Goal: Task Accomplishment & Management: Manage account settings

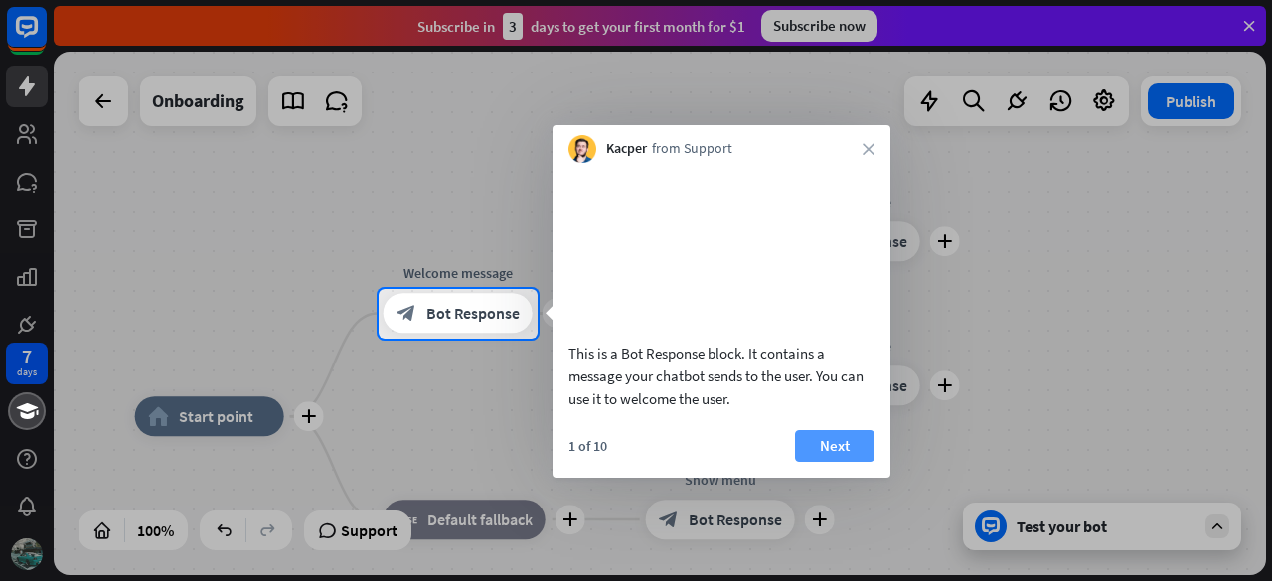
click at [829, 462] on button "Next" at bounding box center [834, 446] width 79 height 32
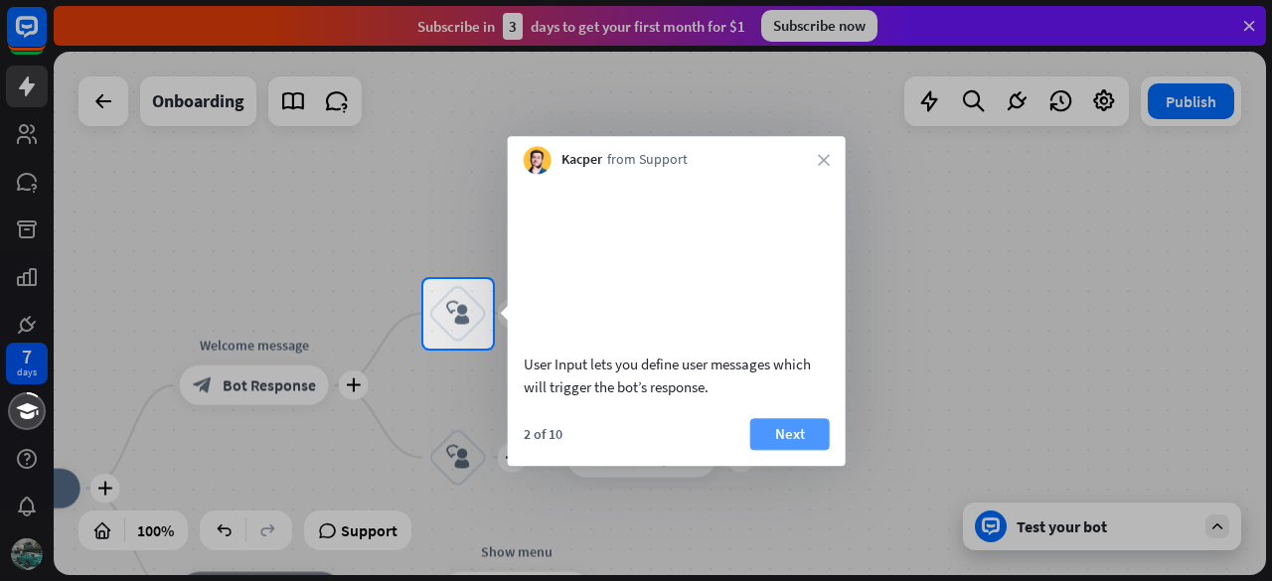
click at [809, 450] on button "Next" at bounding box center [789, 434] width 79 height 32
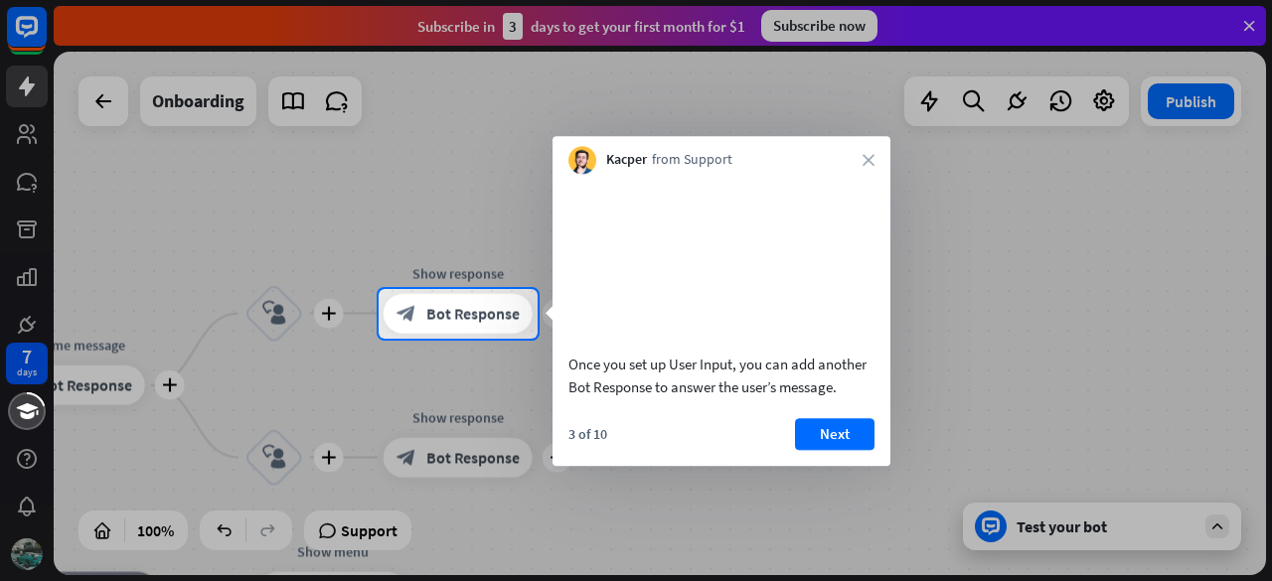
click at [809, 450] on button "Next" at bounding box center [834, 434] width 79 height 32
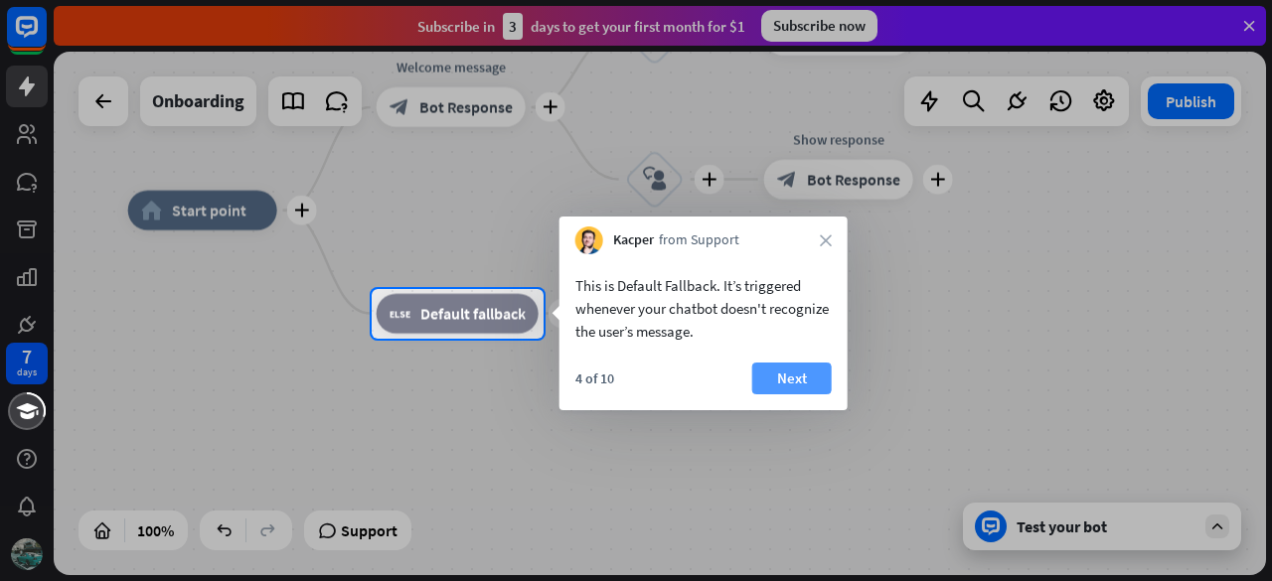
click at [781, 375] on button "Next" at bounding box center [791, 379] width 79 height 32
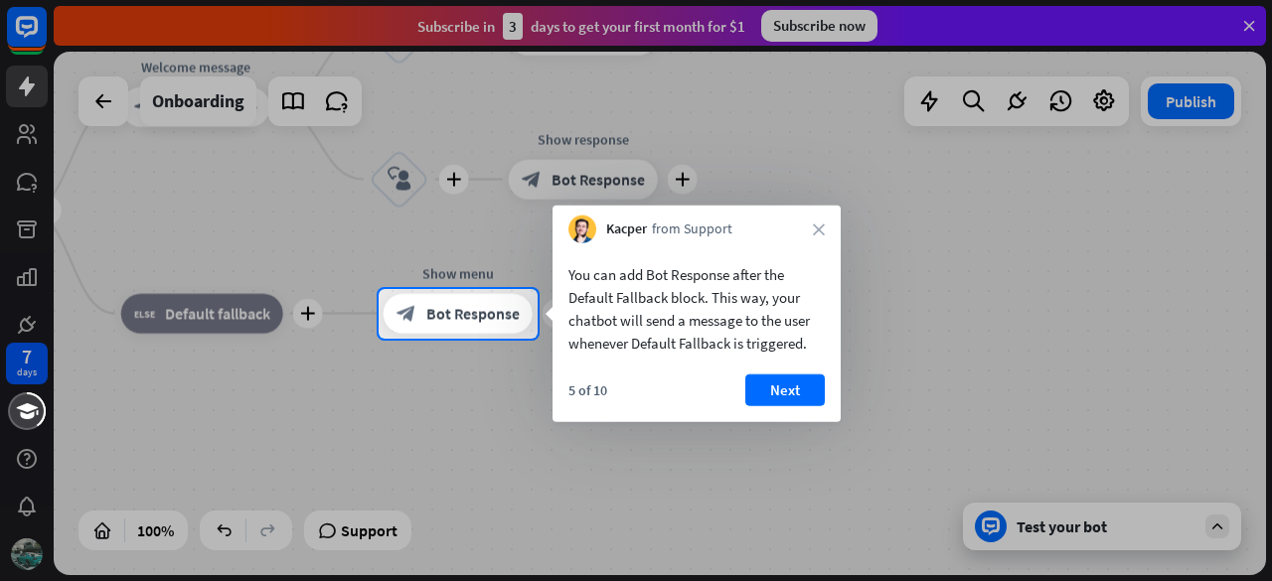
click at [781, 375] on button "Next" at bounding box center [784, 391] width 79 height 32
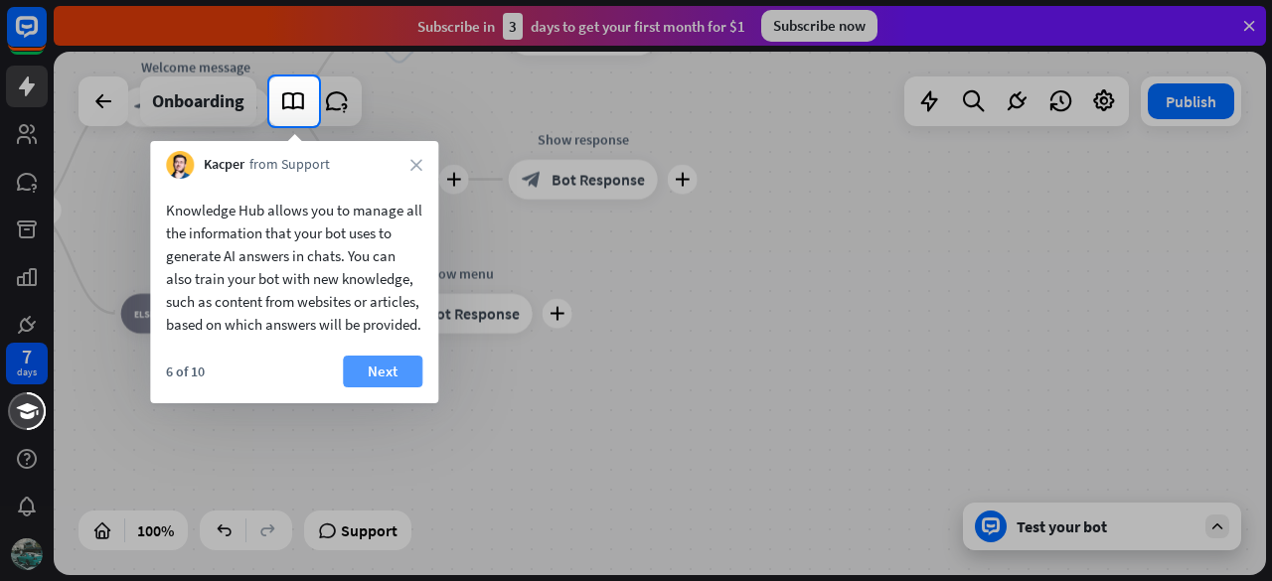
click at [388, 387] on button "Next" at bounding box center [382, 372] width 79 height 32
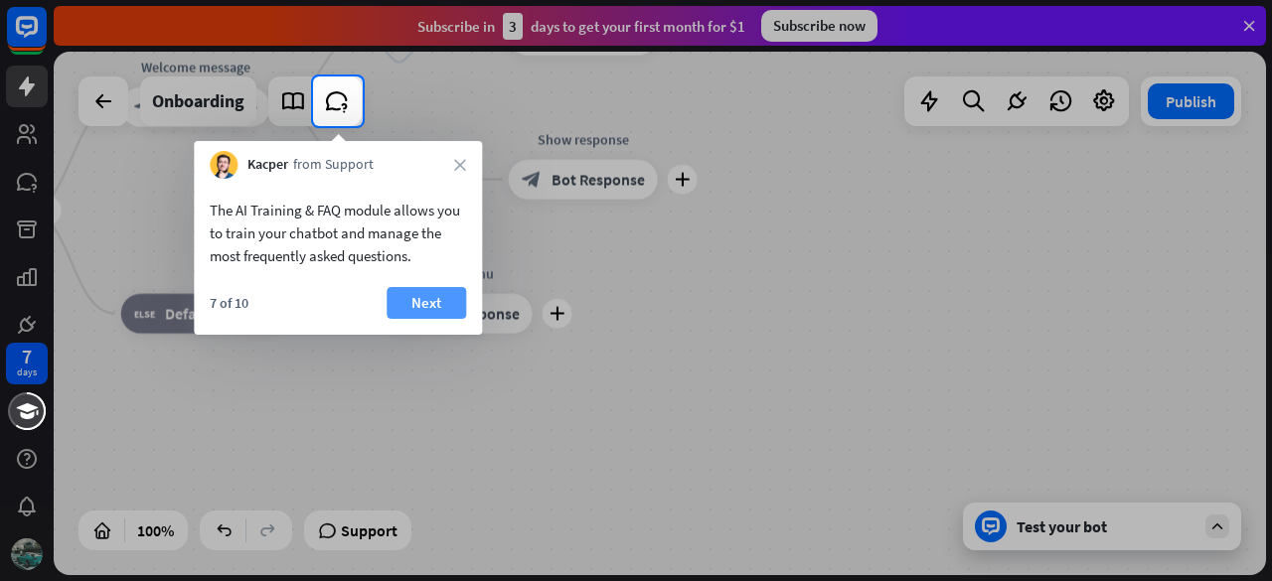
click at [430, 299] on button "Next" at bounding box center [425, 303] width 79 height 32
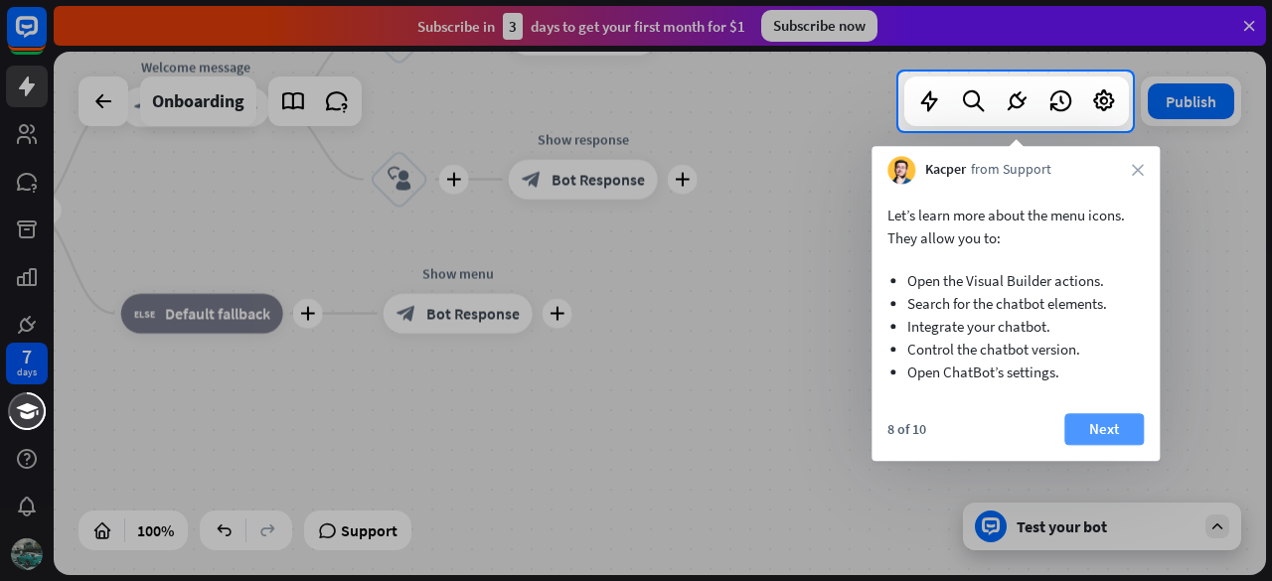
click at [1095, 419] on button "Next" at bounding box center [1103, 429] width 79 height 32
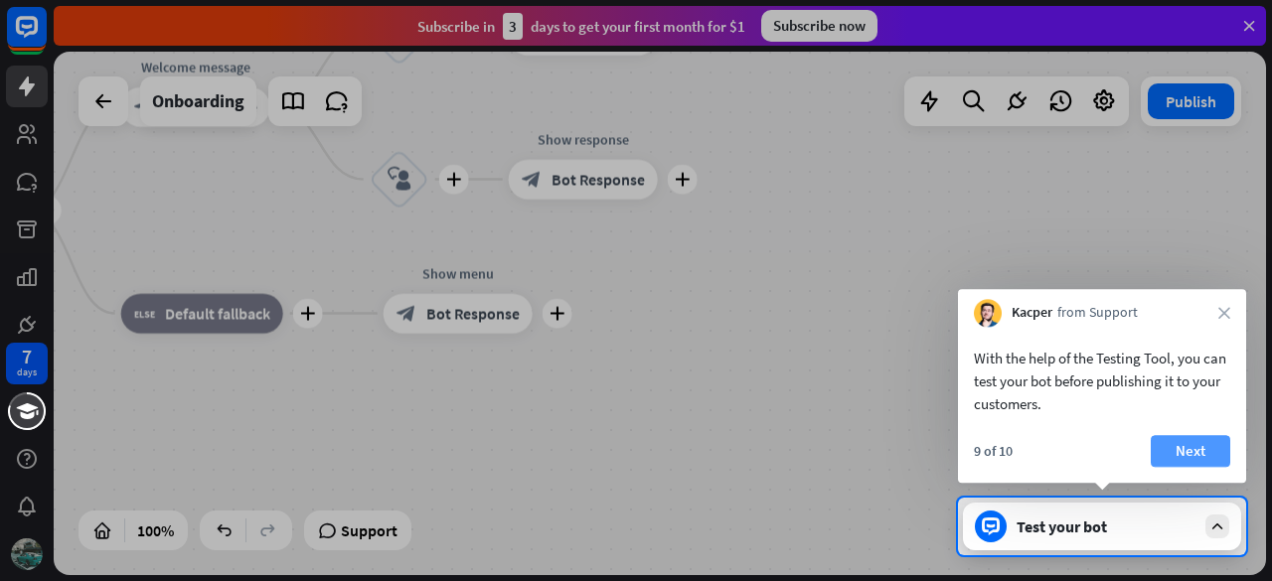
click at [1180, 458] on button "Next" at bounding box center [1189, 451] width 79 height 32
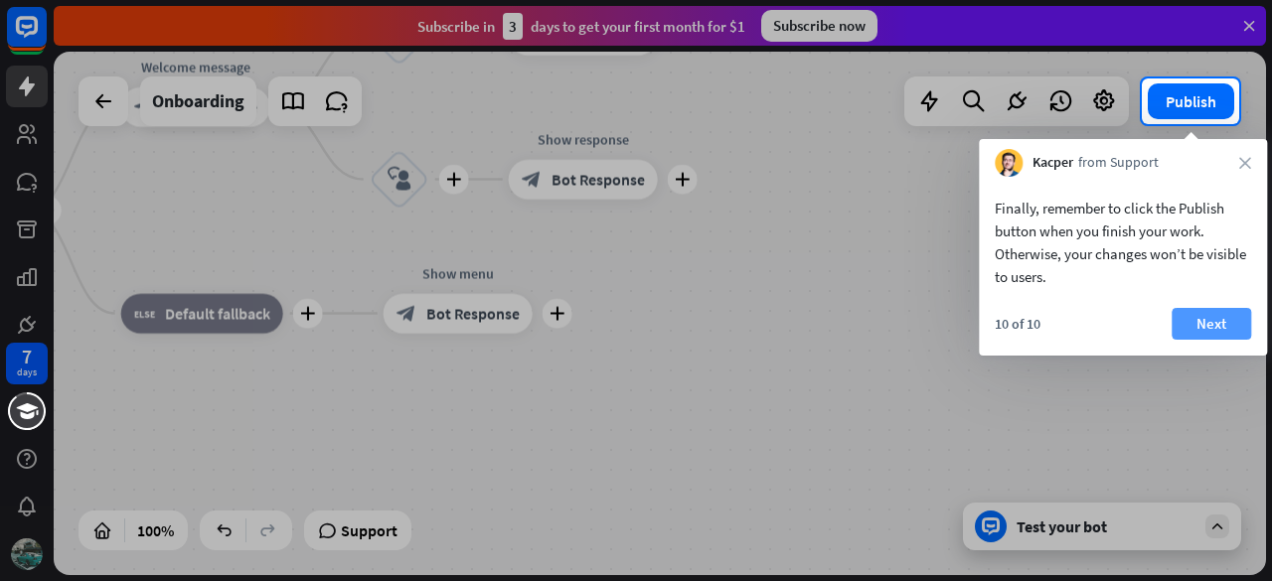
click at [1196, 315] on button "Next" at bounding box center [1210, 324] width 79 height 32
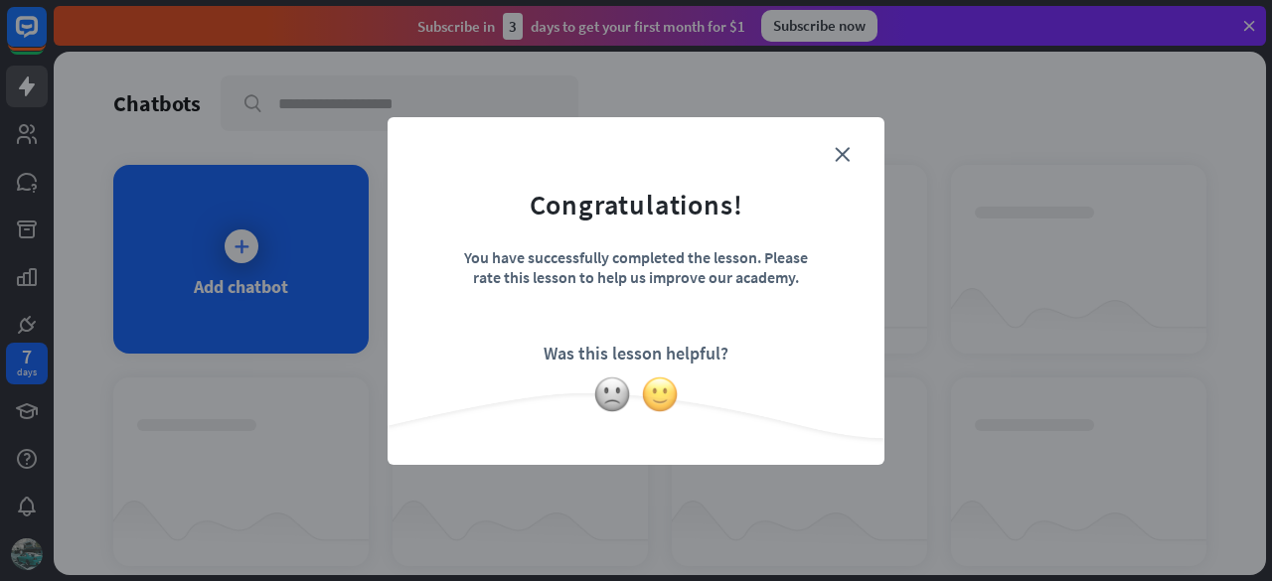
click at [652, 395] on img at bounding box center [660, 395] width 38 height 38
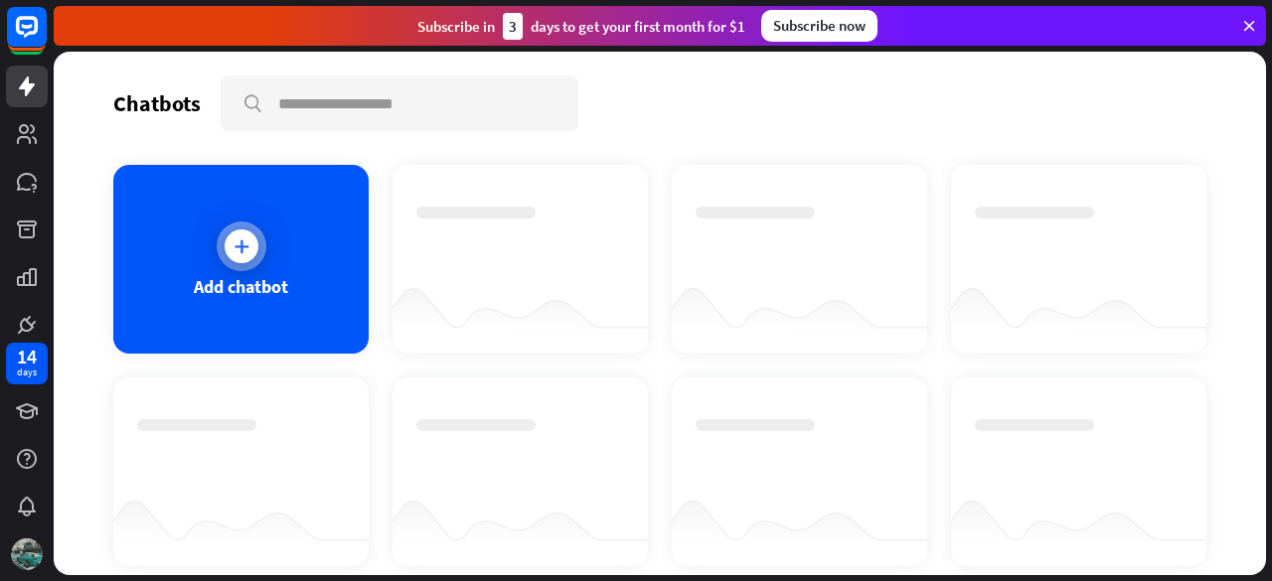
click at [244, 250] on icon at bounding box center [241, 246] width 20 height 20
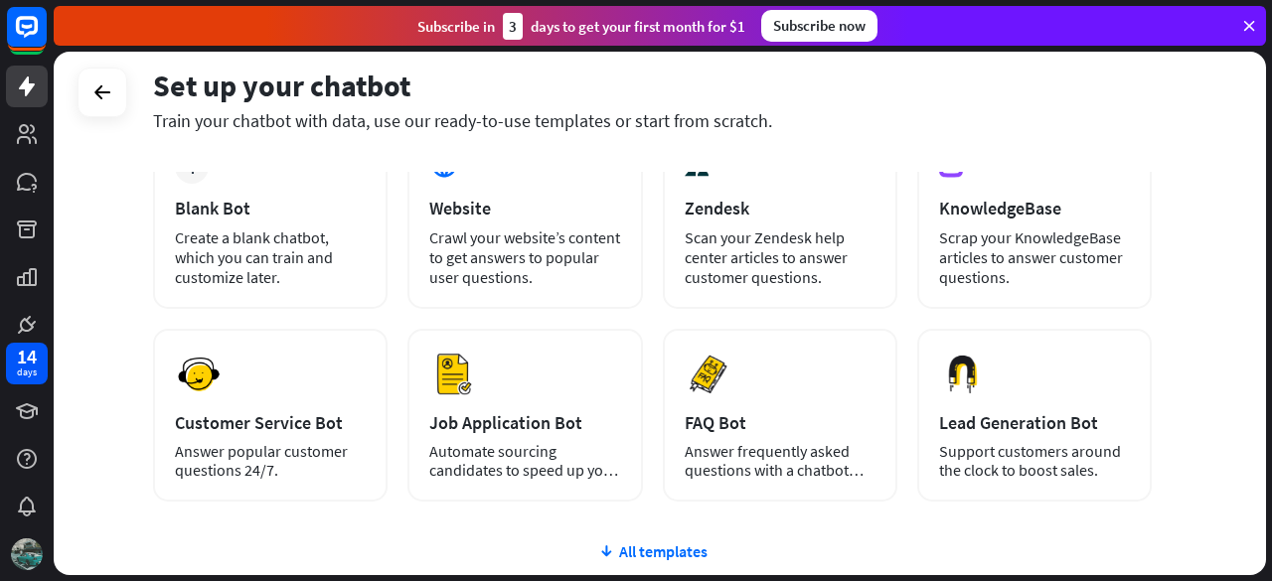
scroll to position [219, 0]
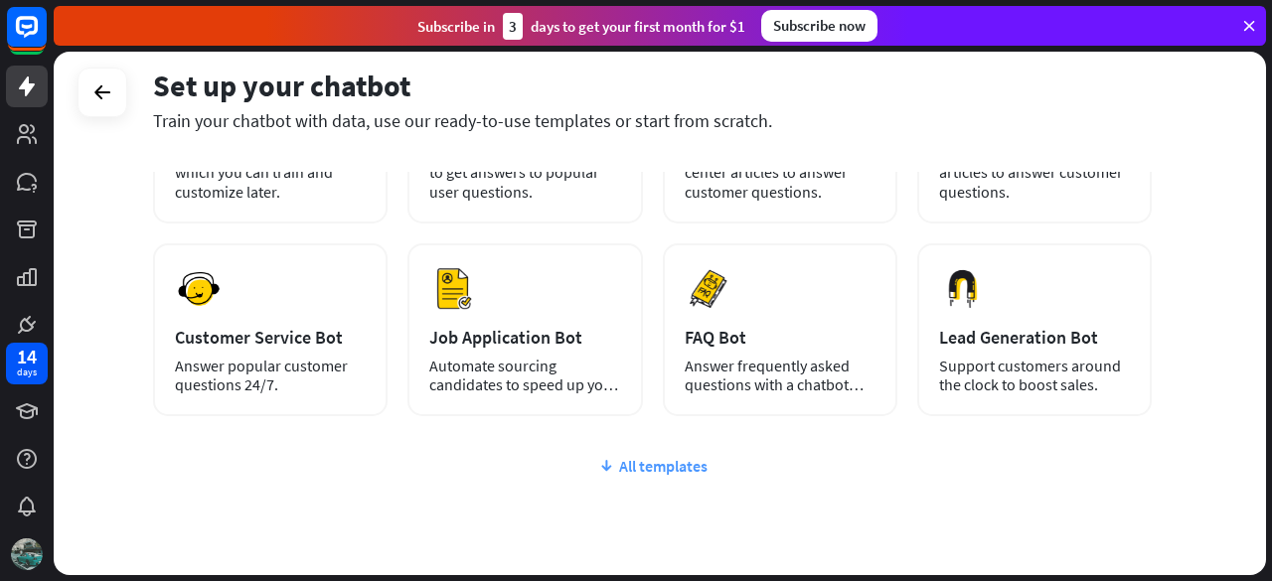
click at [650, 464] on div "All templates" at bounding box center [652, 466] width 998 height 20
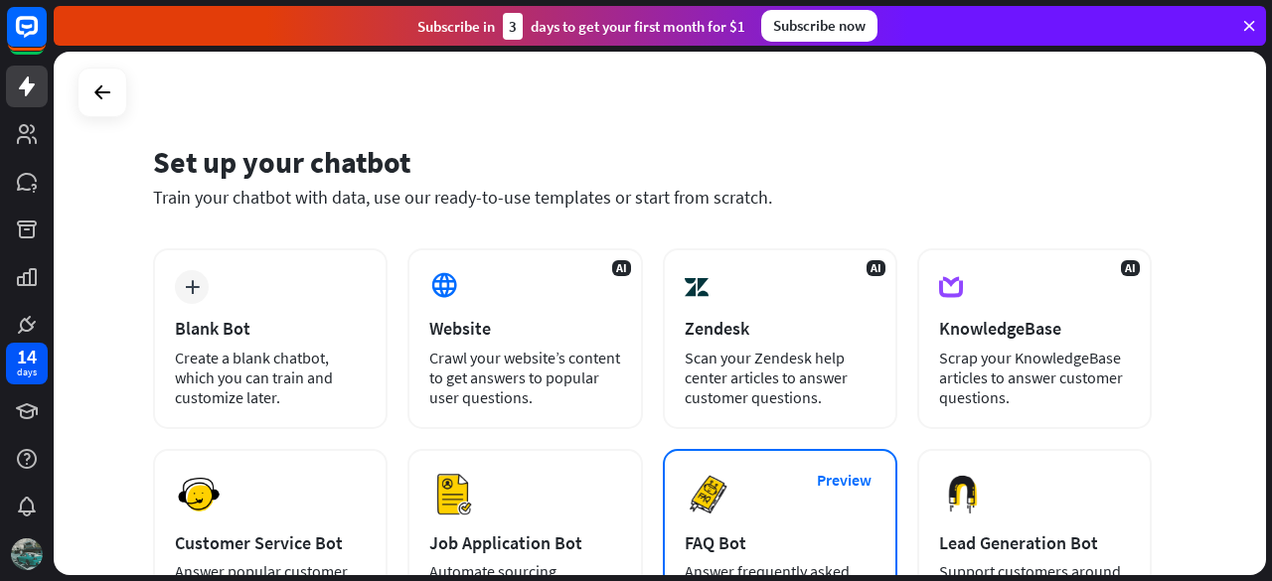
scroll to position [12, 0]
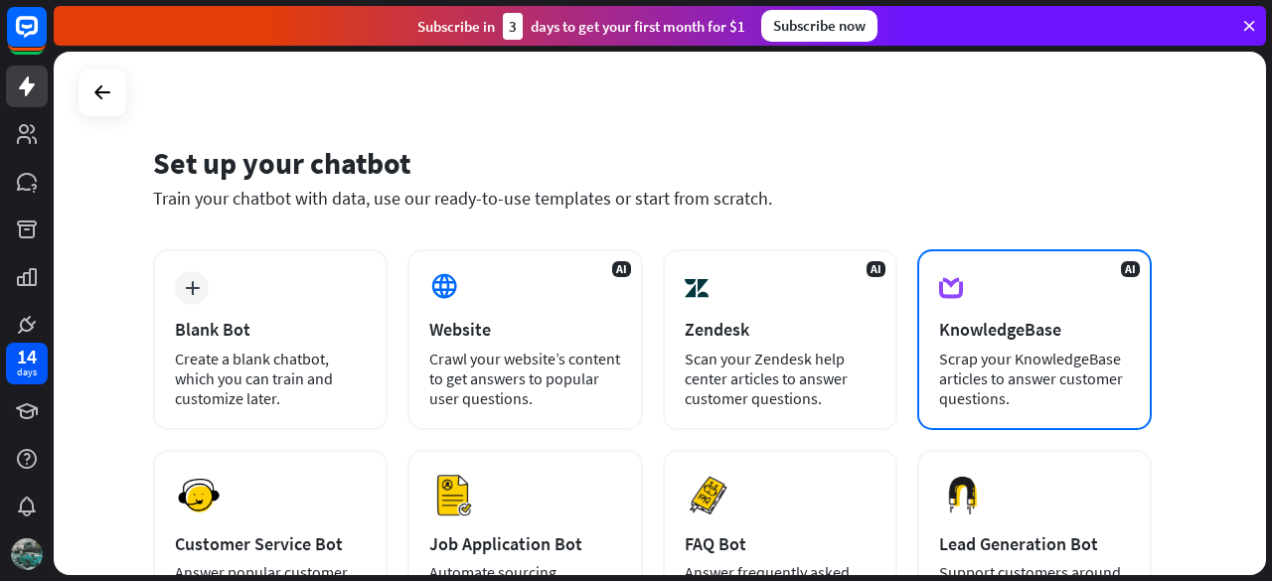
click at [1013, 347] on div "AI KnowledgeBase Scrap your KnowledgeBase articles to answer customer questions." at bounding box center [1034, 339] width 234 height 181
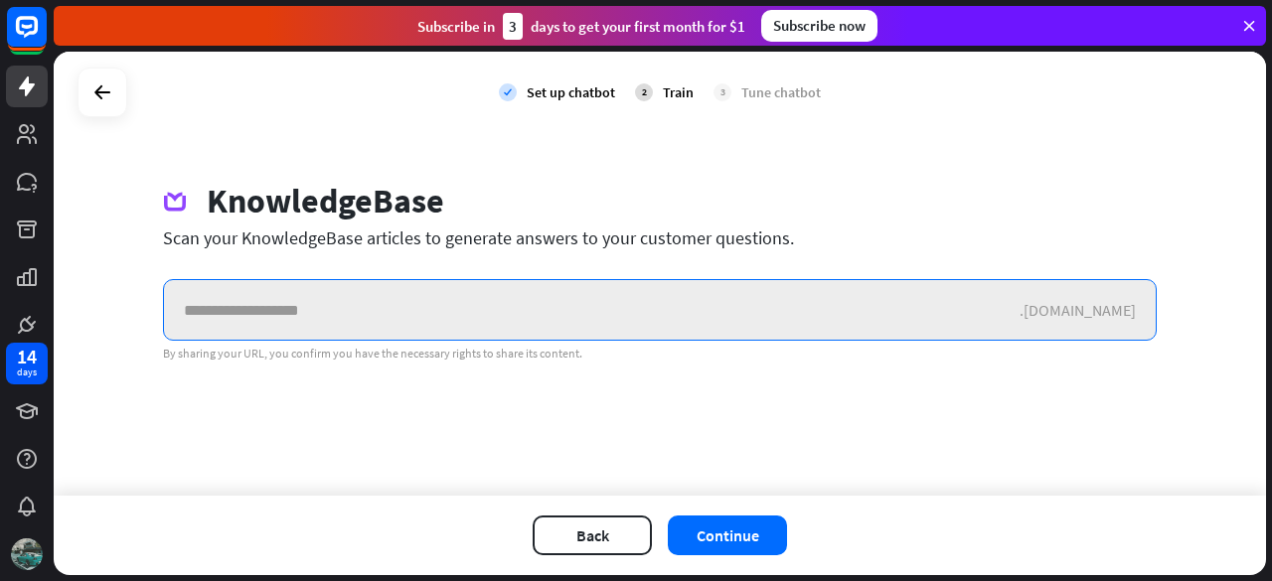
paste input "**********"
type input "**********"
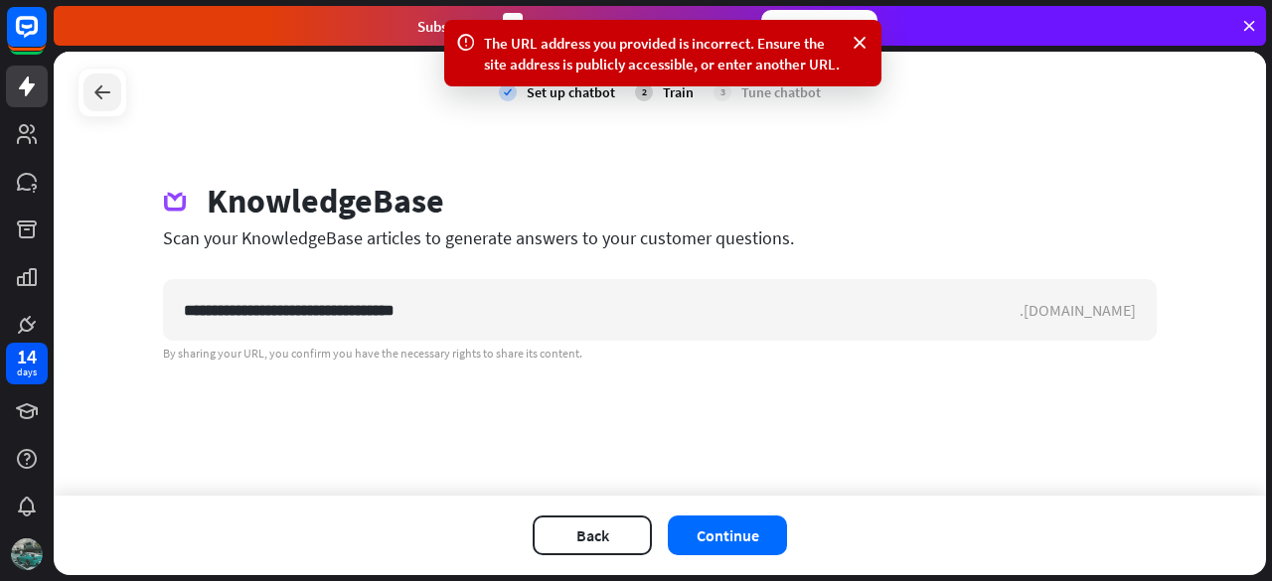
click at [97, 80] on icon at bounding box center [102, 92] width 24 height 24
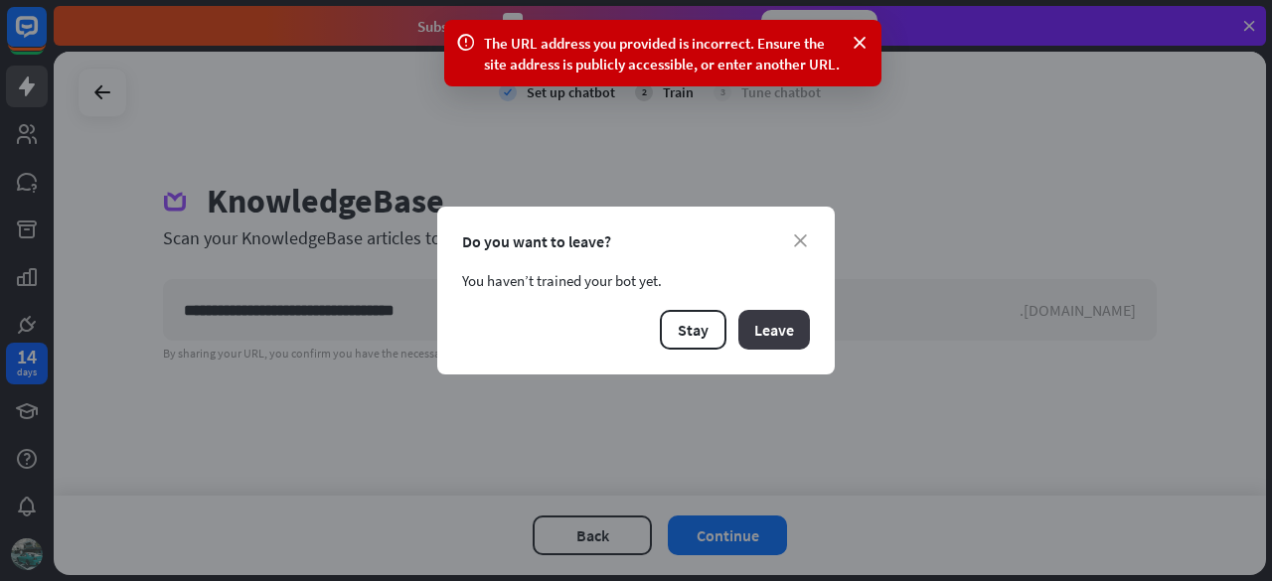
click at [767, 325] on button "Leave" at bounding box center [774, 330] width 72 height 40
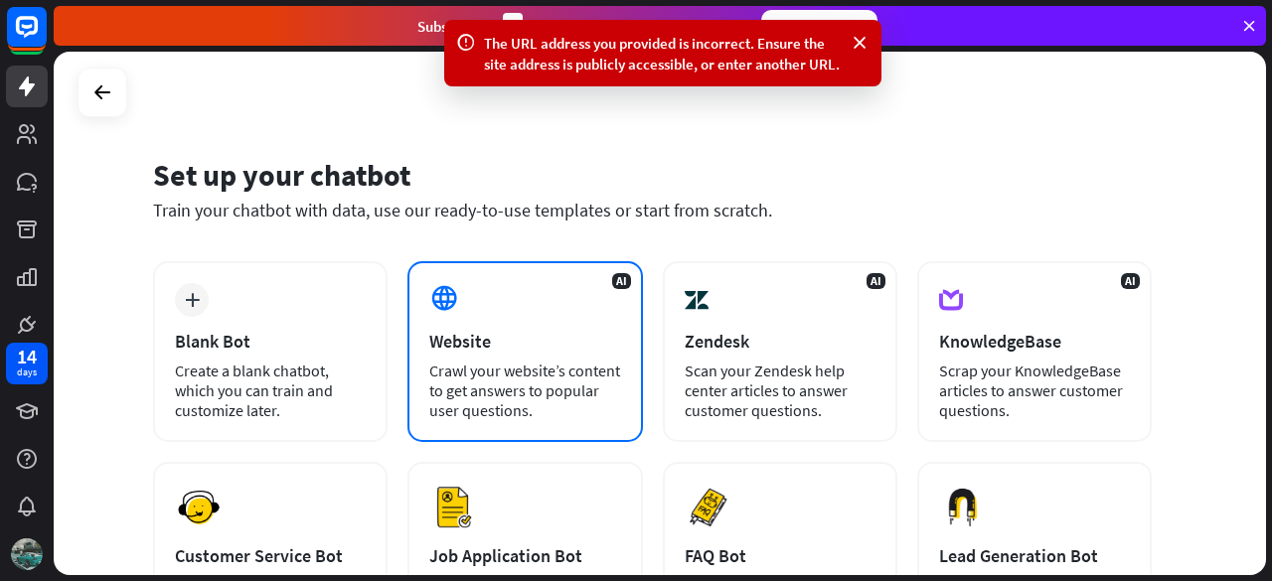
click at [555, 374] on div "Crawl your website’s content to get answers to popular user questions." at bounding box center [524, 391] width 191 height 60
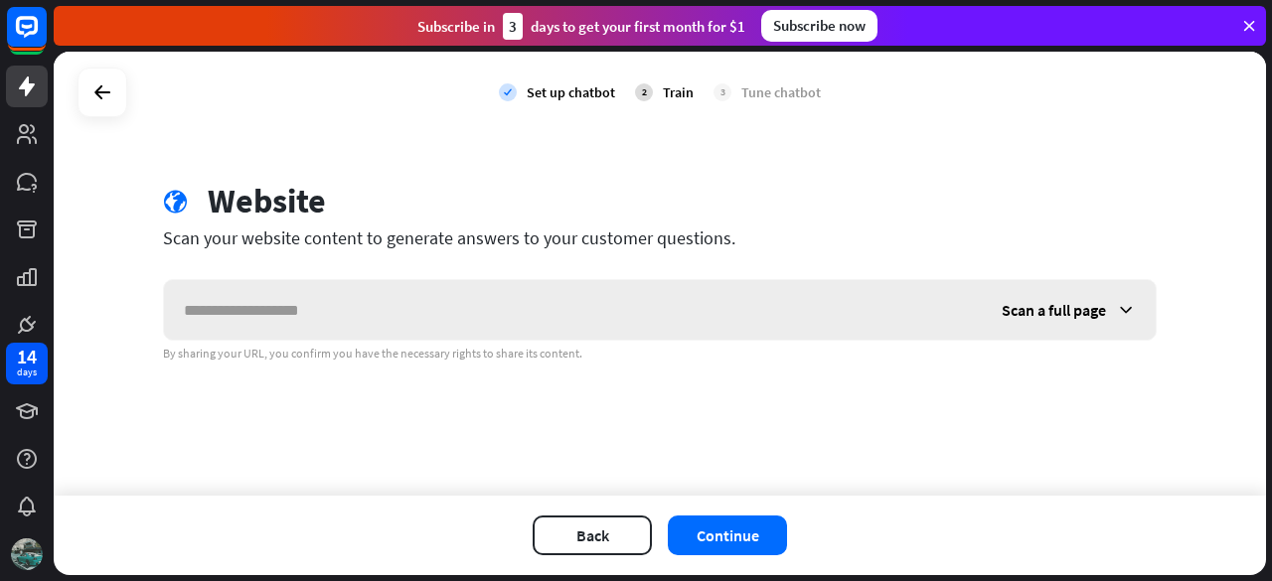
click at [1119, 303] on icon at bounding box center [1126, 310] width 20 height 20
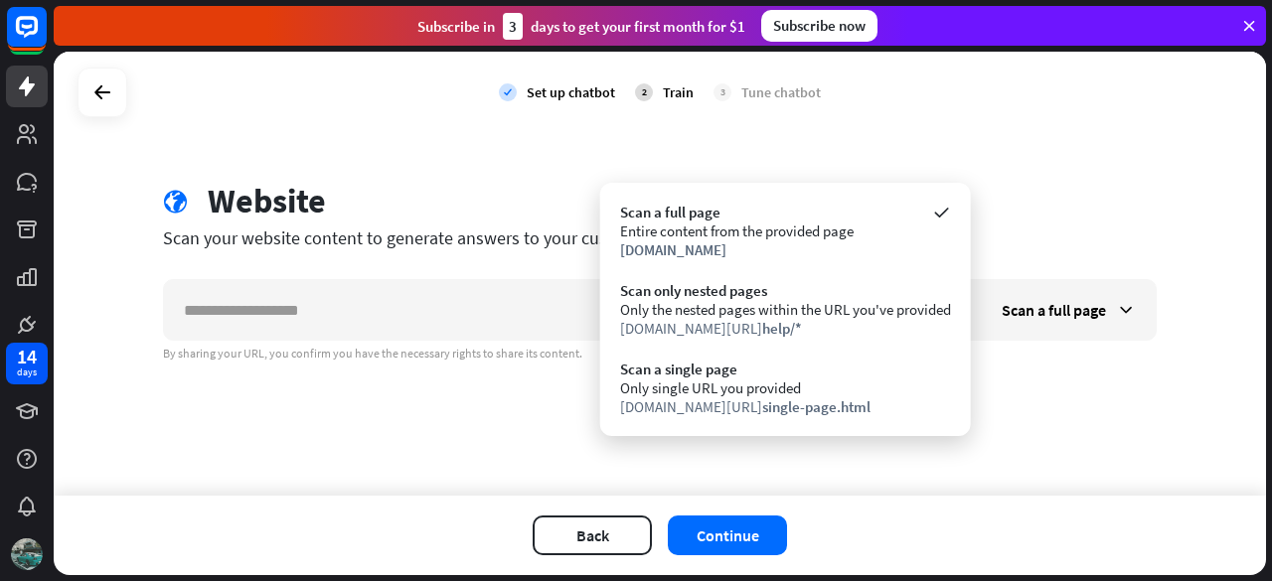
click at [1061, 426] on div "check Set up chatbot 2 Train 3 Tune chatbot globe Website Scan your website con…" at bounding box center [660, 274] width 1212 height 444
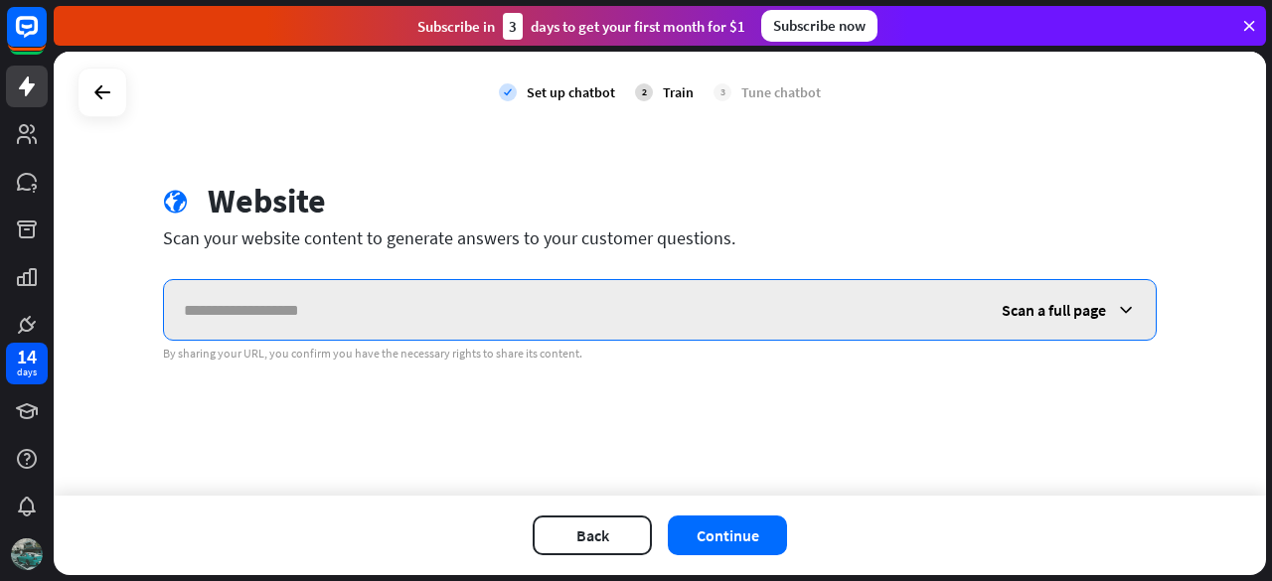
click at [570, 324] on input "text" at bounding box center [573, 310] width 818 height 60
paste input "**********"
type input "**********"
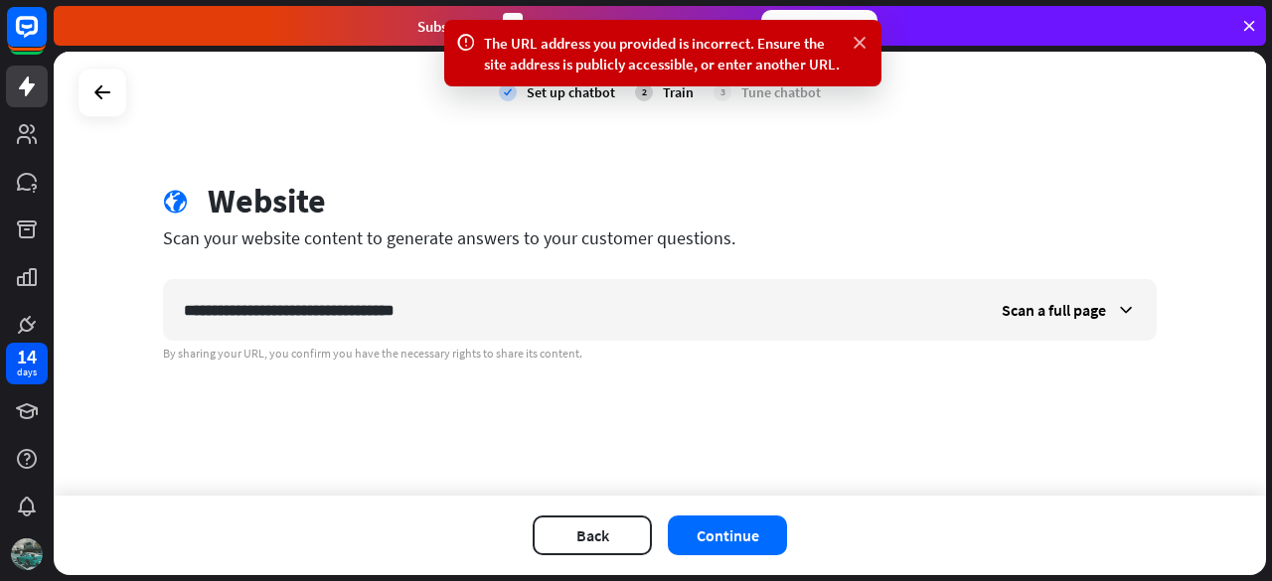
click at [864, 45] on icon at bounding box center [859, 43] width 20 height 21
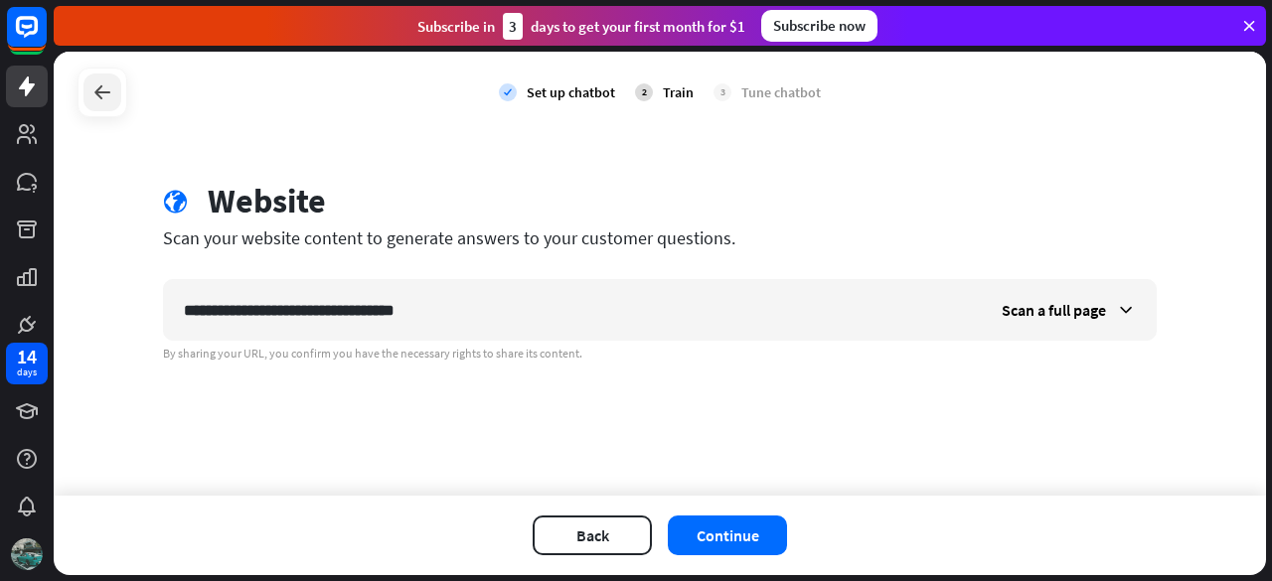
click at [111, 96] on icon at bounding box center [102, 92] width 24 height 24
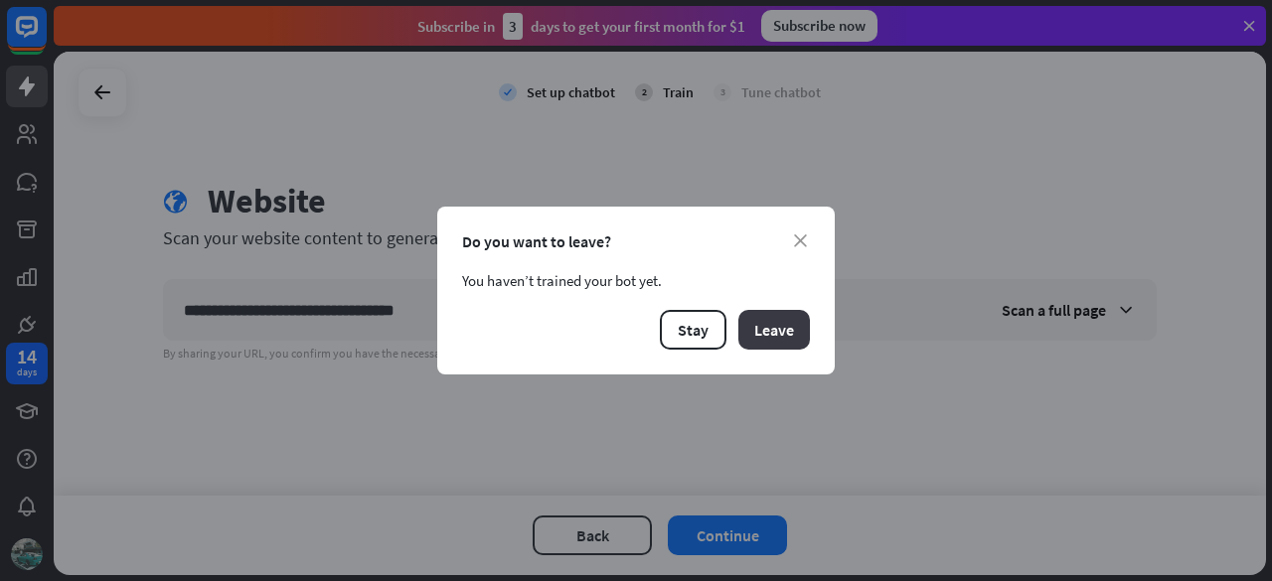
click at [776, 342] on button "Leave" at bounding box center [774, 330] width 72 height 40
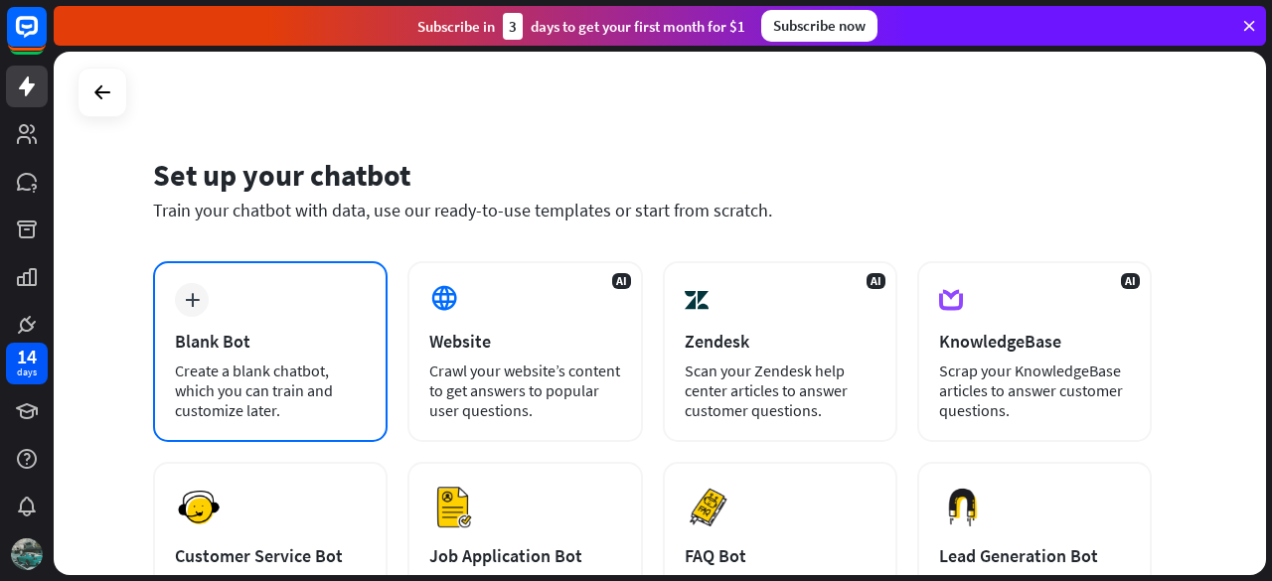
click at [334, 362] on div "Create a blank chatbot, which you can train and customize later." at bounding box center [270, 391] width 191 height 60
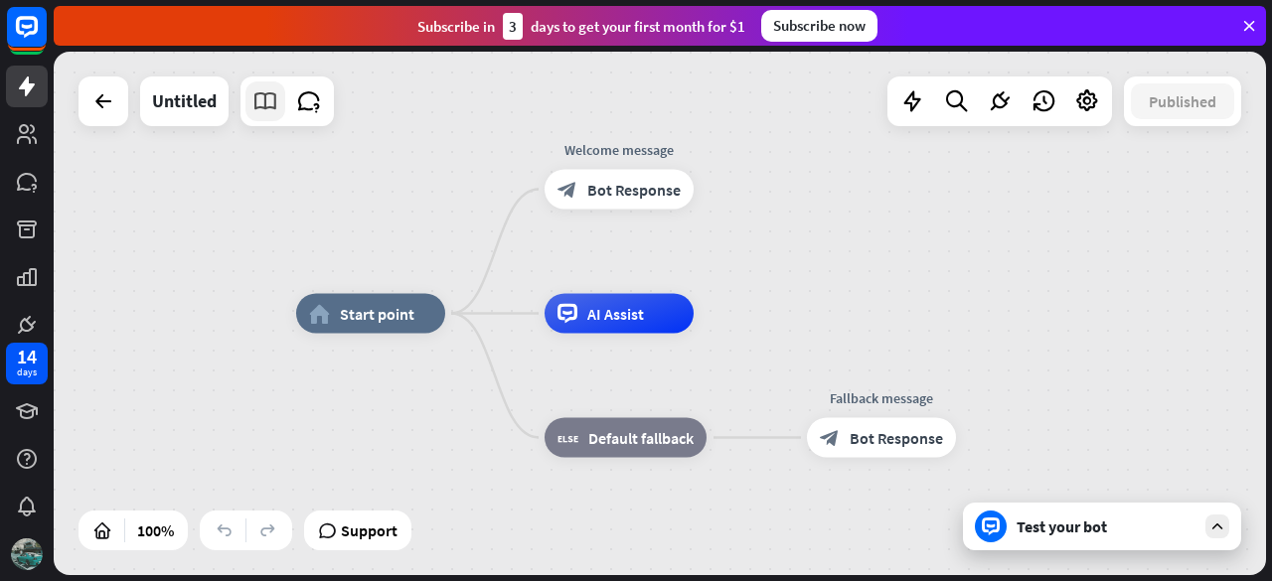
click at [262, 92] on icon at bounding box center [265, 101] width 26 height 26
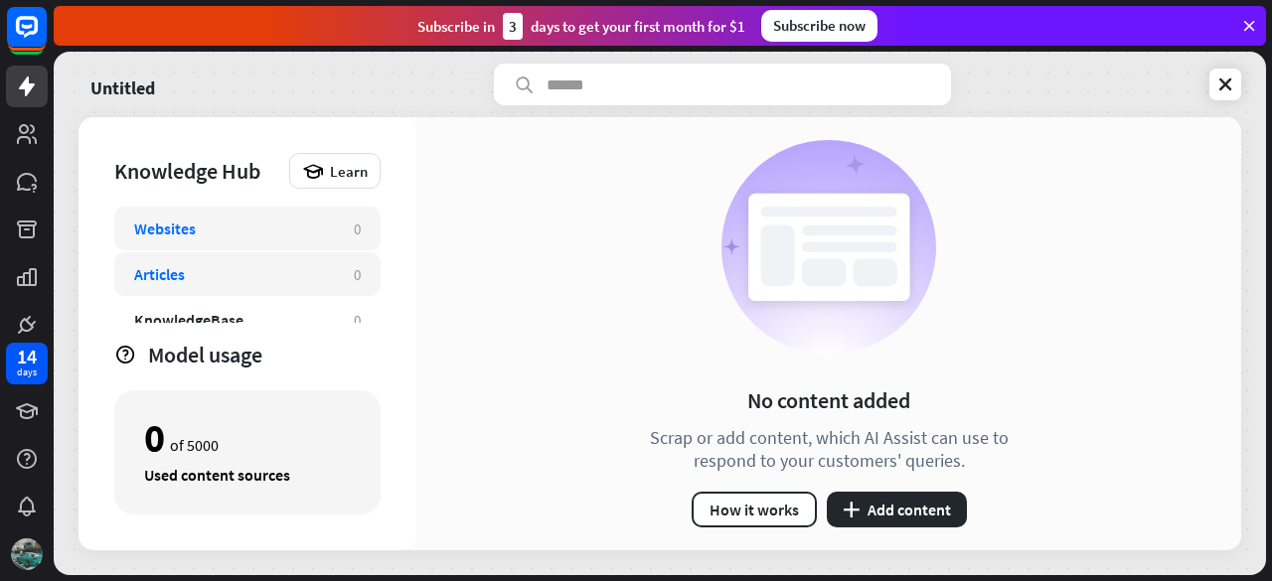
click at [201, 278] on div "Articles" at bounding box center [234, 274] width 200 height 20
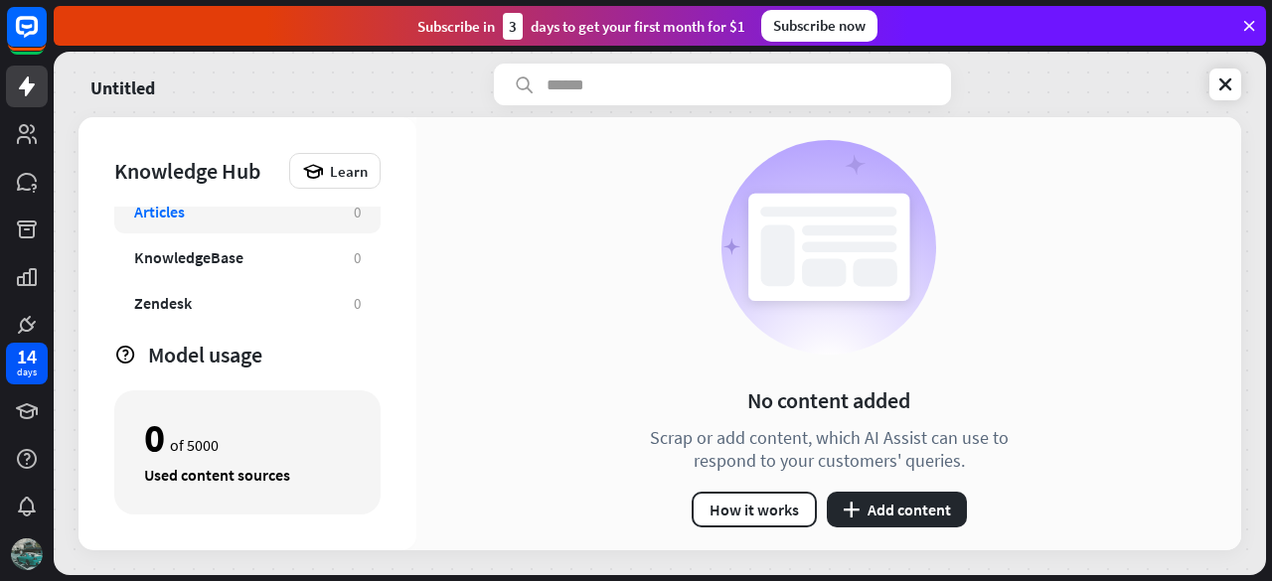
scroll to position [109, 0]
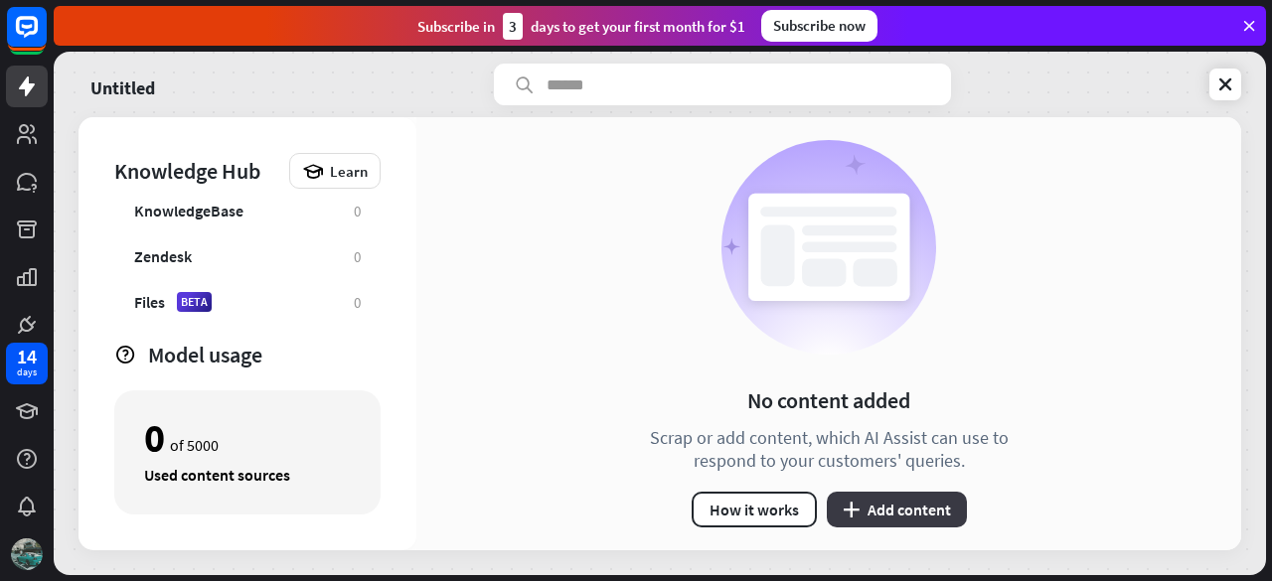
click at [894, 517] on button "plus Add content" at bounding box center [897, 510] width 140 height 36
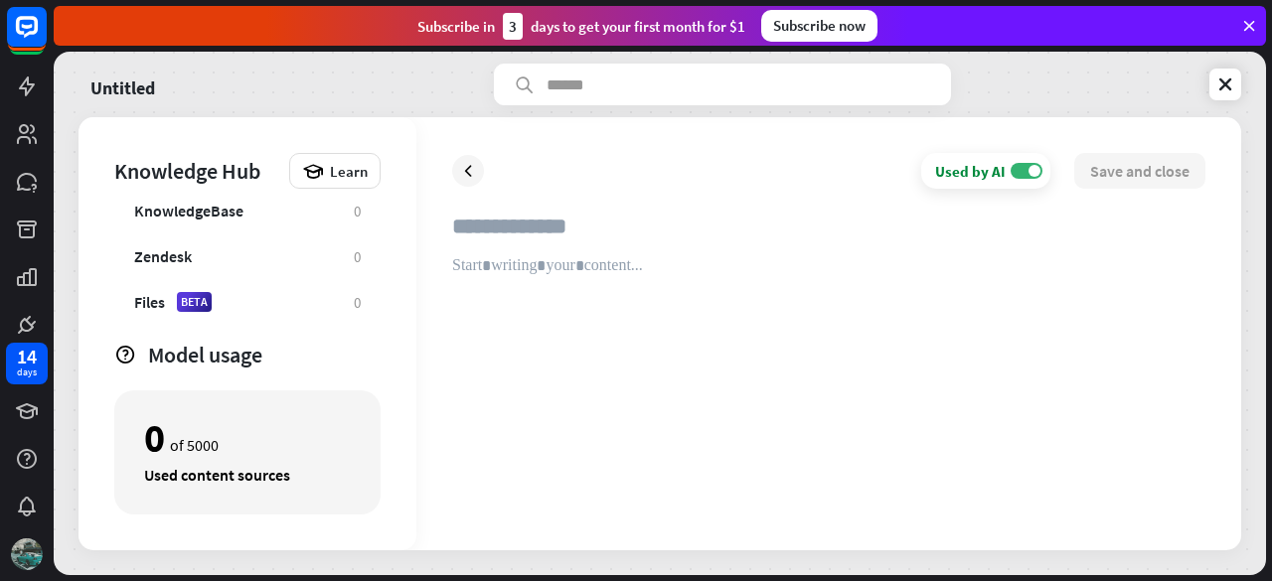
click at [534, 241] on input "text" at bounding box center [828, 235] width 753 height 44
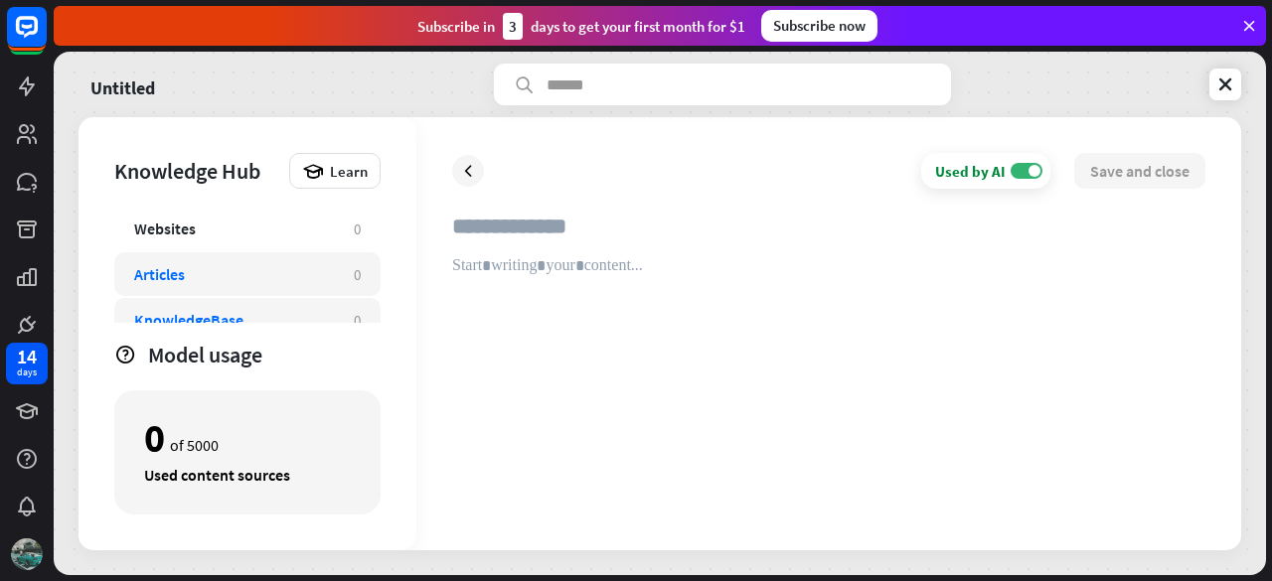
click at [241, 307] on div "KnowledgeBase 0" at bounding box center [247, 320] width 266 height 44
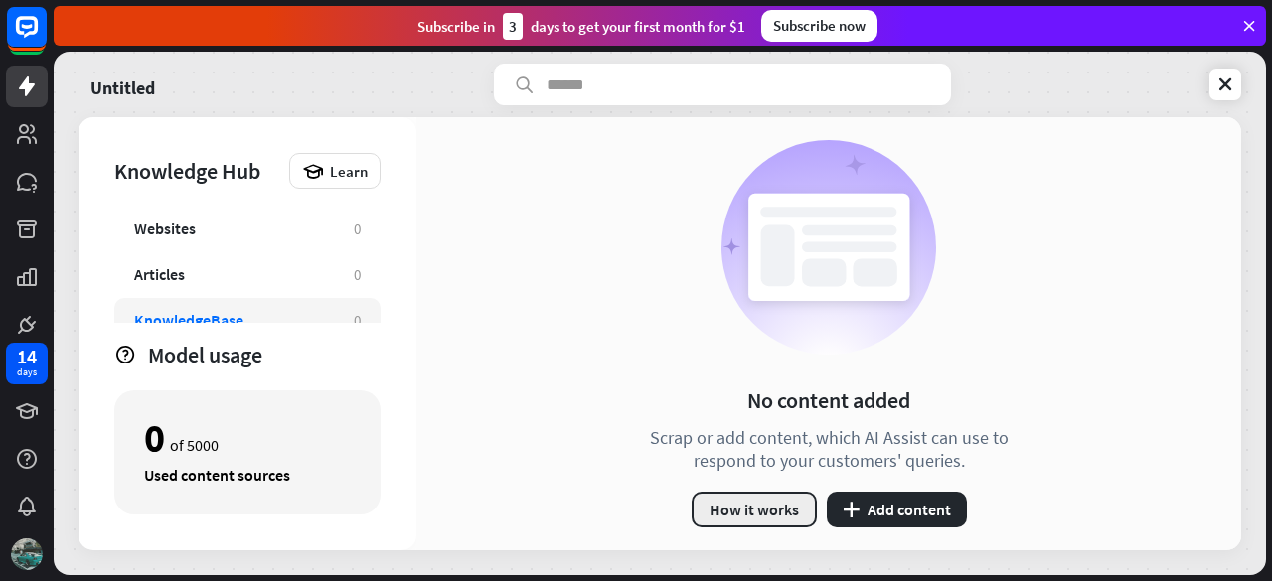
click at [748, 503] on button "How it works" at bounding box center [753, 510] width 125 height 36
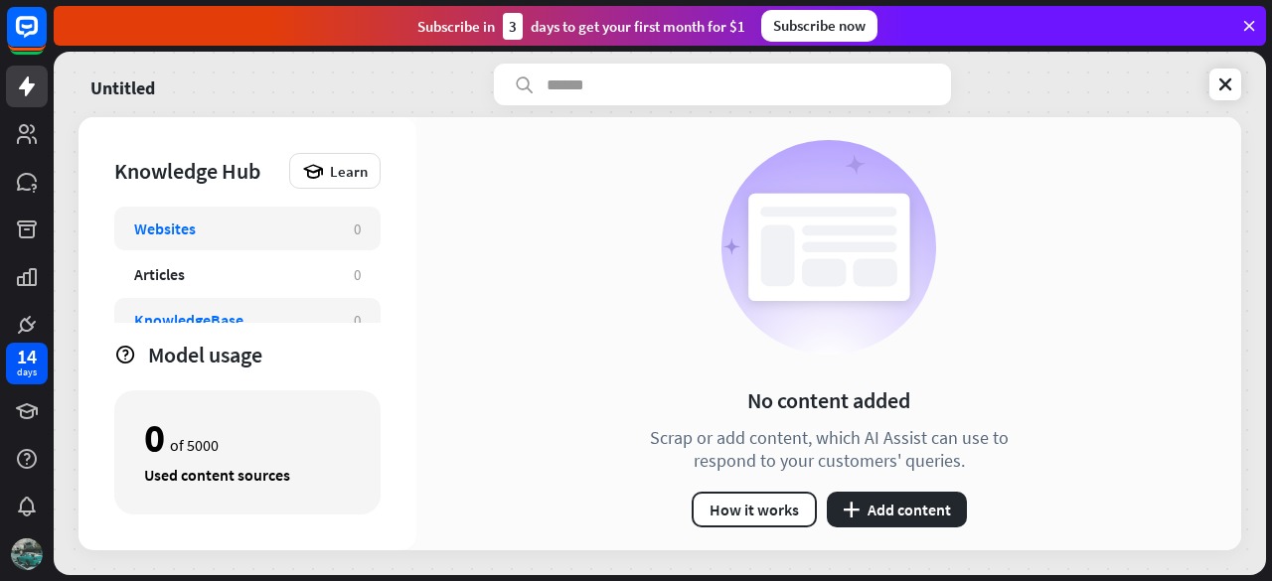
click at [278, 247] on div "Websites 0" at bounding box center [247, 229] width 266 height 44
click at [884, 505] on button "plus Add content" at bounding box center [897, 510] width 140 height 36
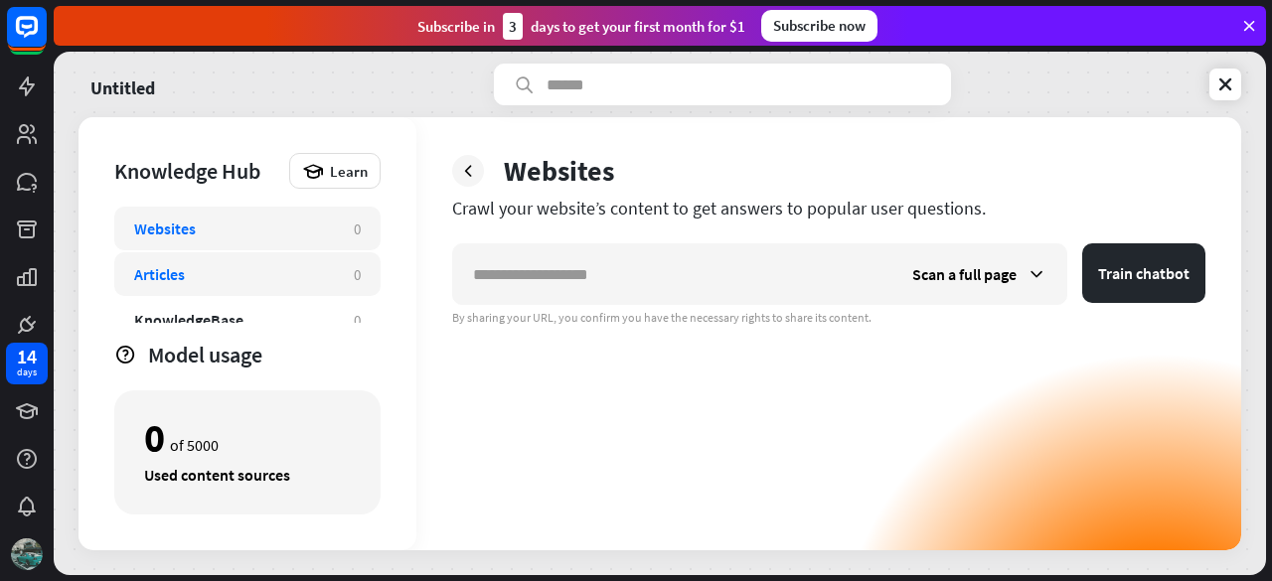
click at [297, 273] on div "Articles" at bounding box center [234, 274] width 200 height 20
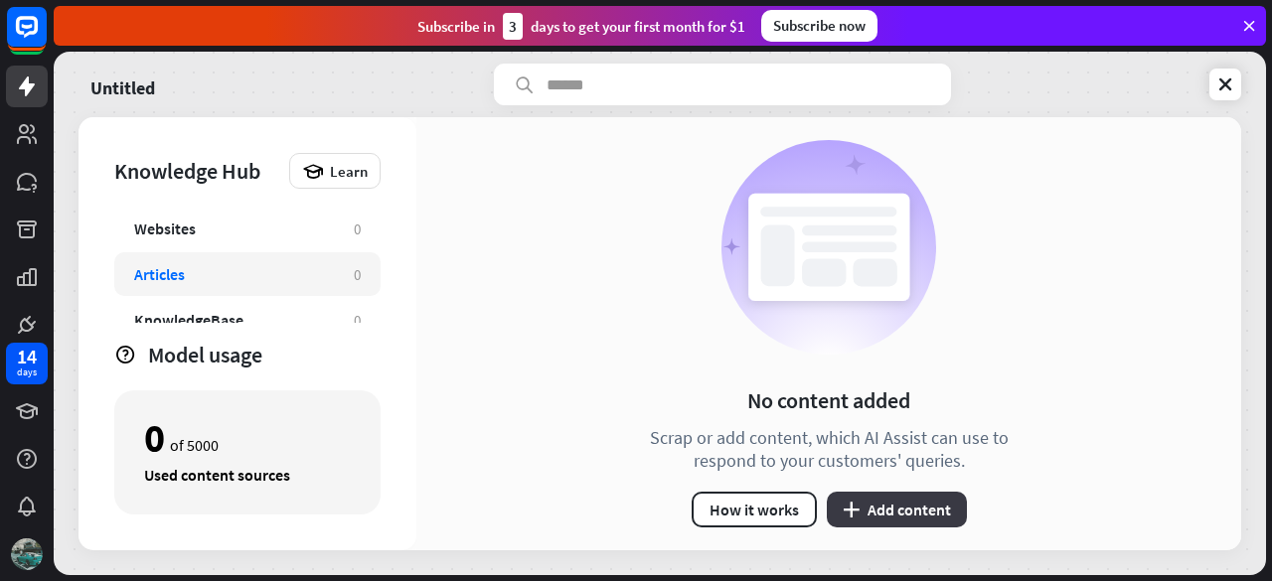
click at [891, 516] on button "plus Add content" at bounding box center [897, 510] width 140 height 36
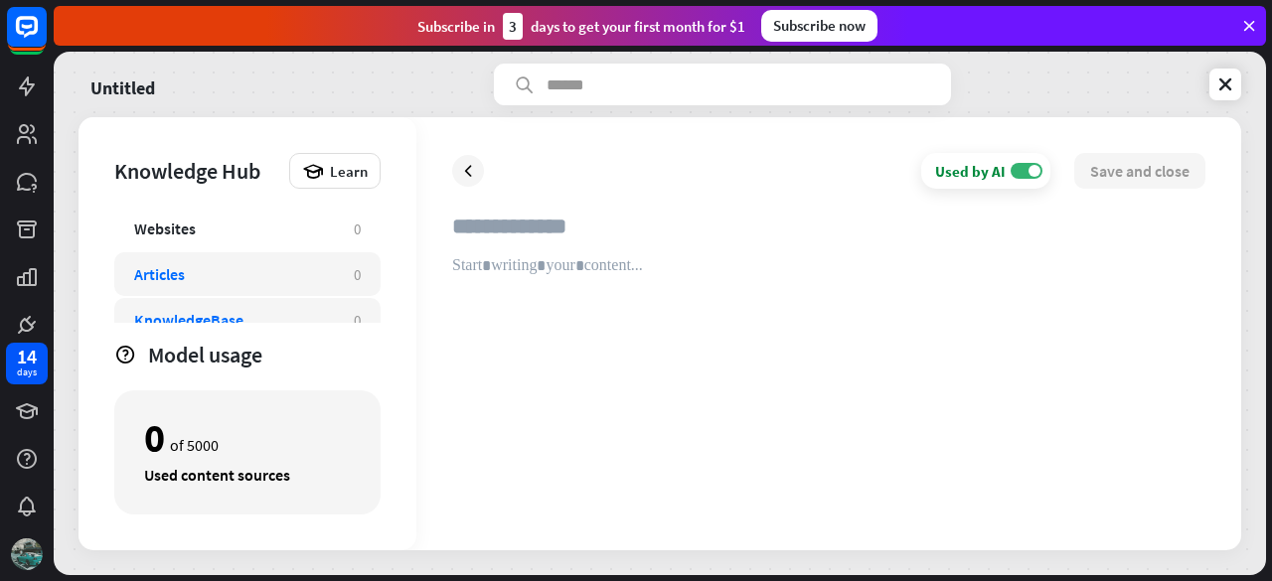
click at [274, 319] on div "KnowledgeBase" at bounding box center [234, 320] width 200 height 20
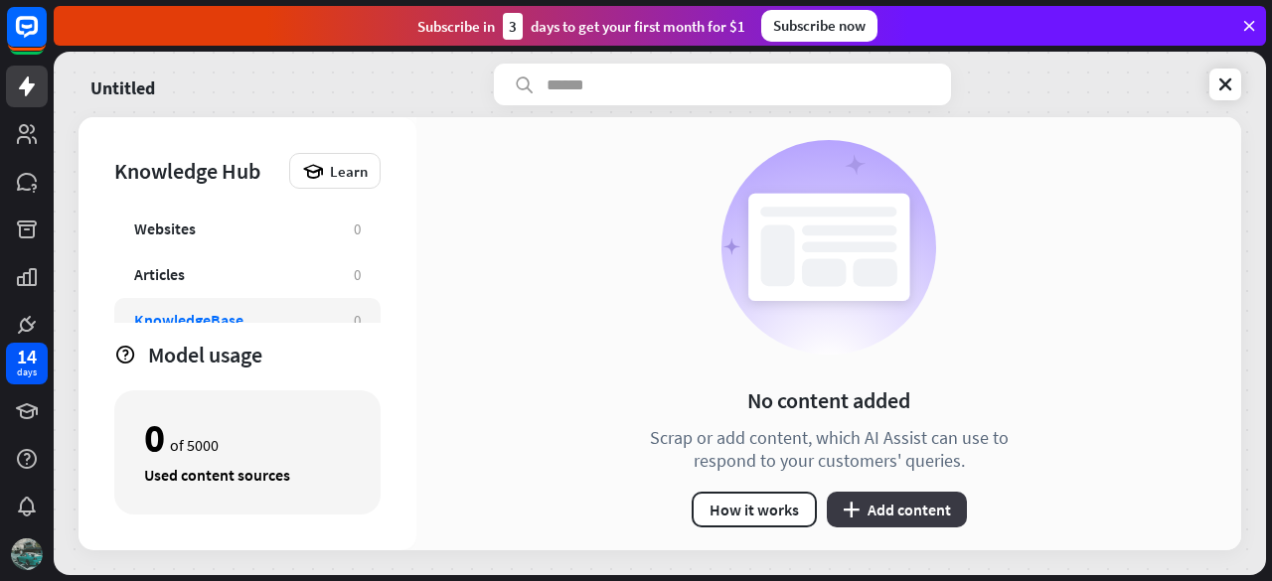
click at [884, 520] on button "plus Add content" at bounding box center [897, 510] width 140 height 36
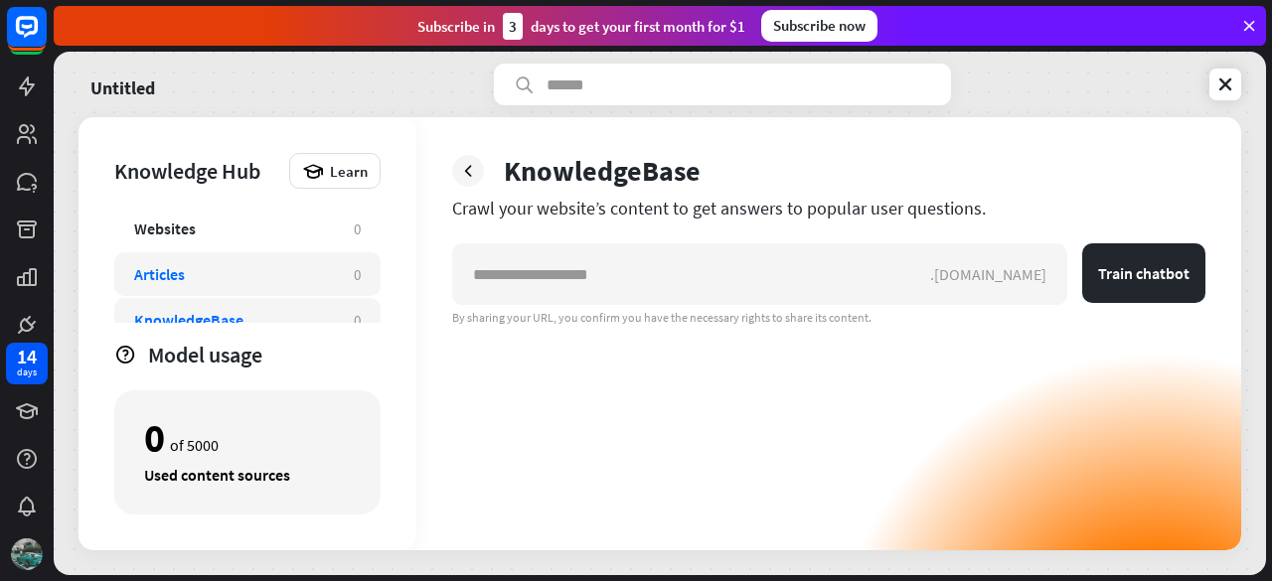
scroll to position [109, 0]
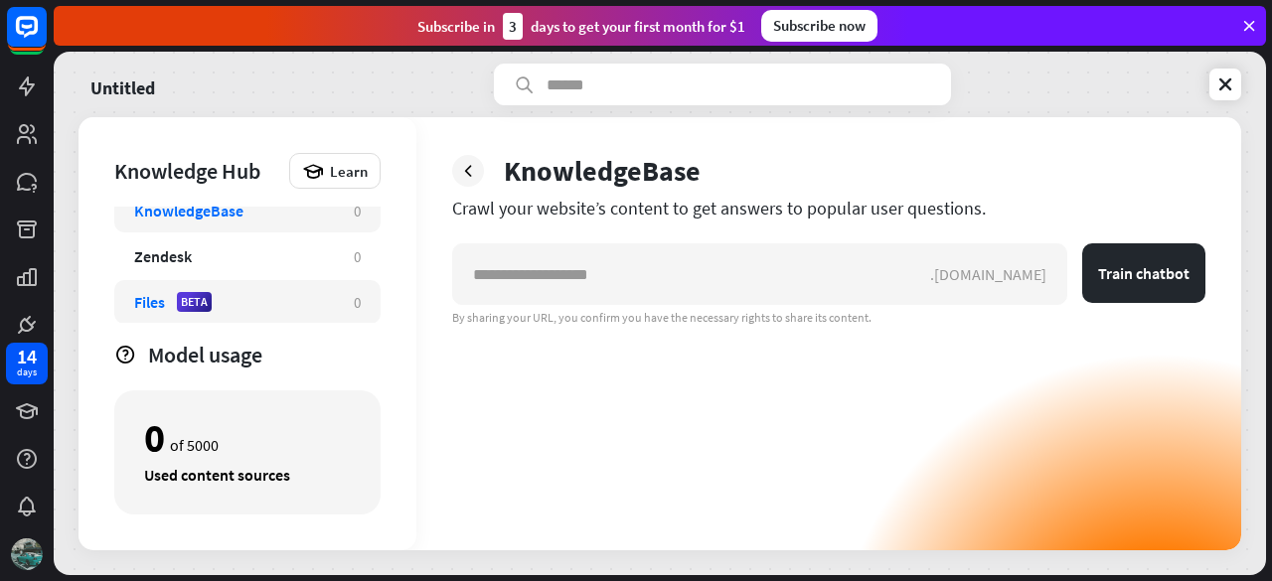
click at [233, 303] on div "Files BETA" at bounding box center [234, 302] width 200 height 20
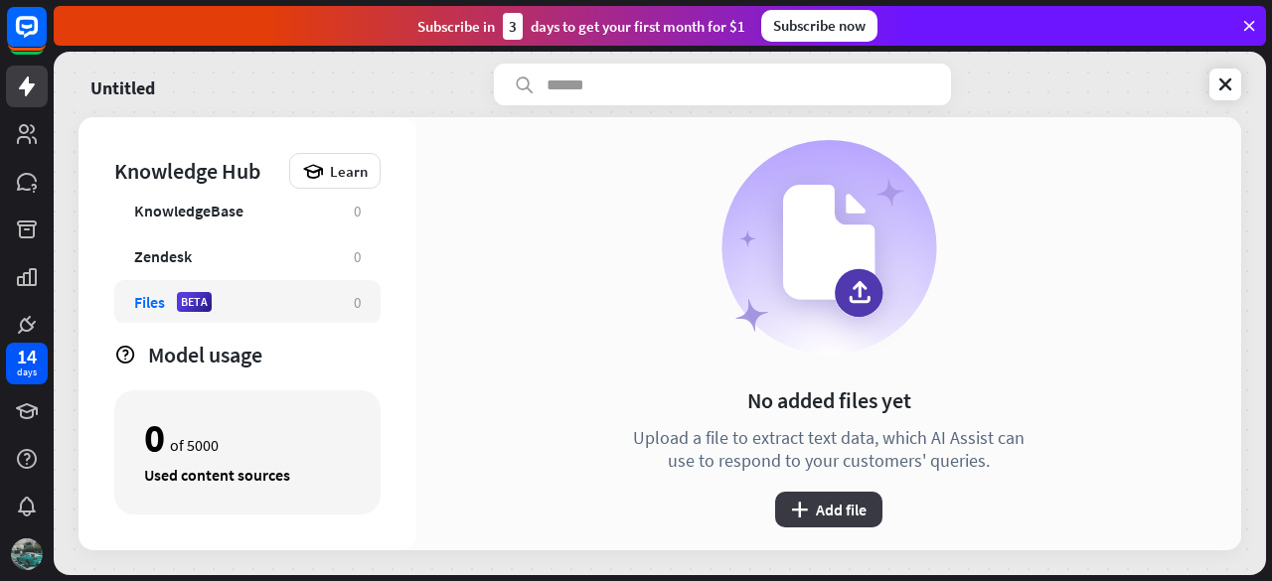
click at [822, 511] on button "plus Add file" at bounding box center [828, 510] width 107 height 36
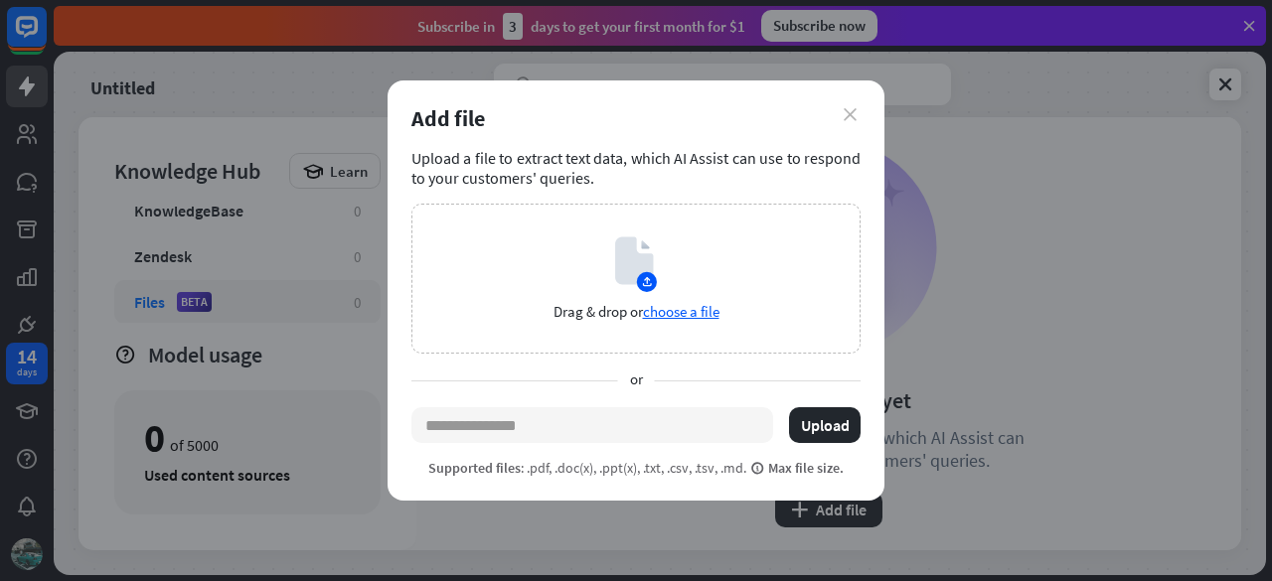
click at [847, 110] on icon "close" at bounding box center [849, 114] width 13 height 13
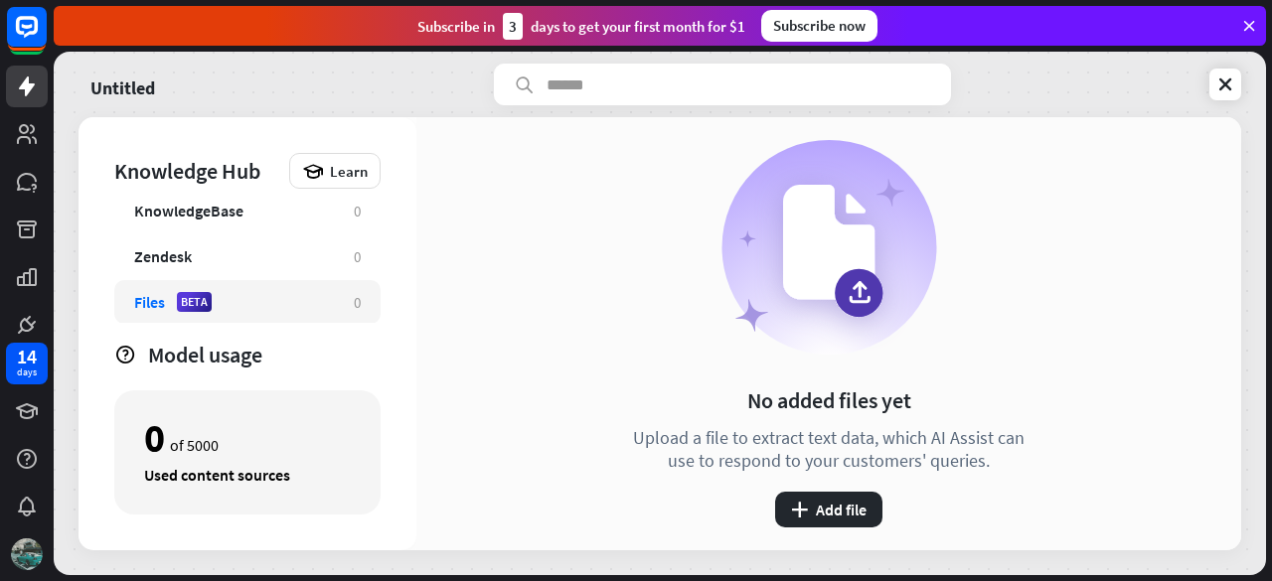
click at [1254, 25] on icon at bounding box center [1249, 26] width 18 height 18
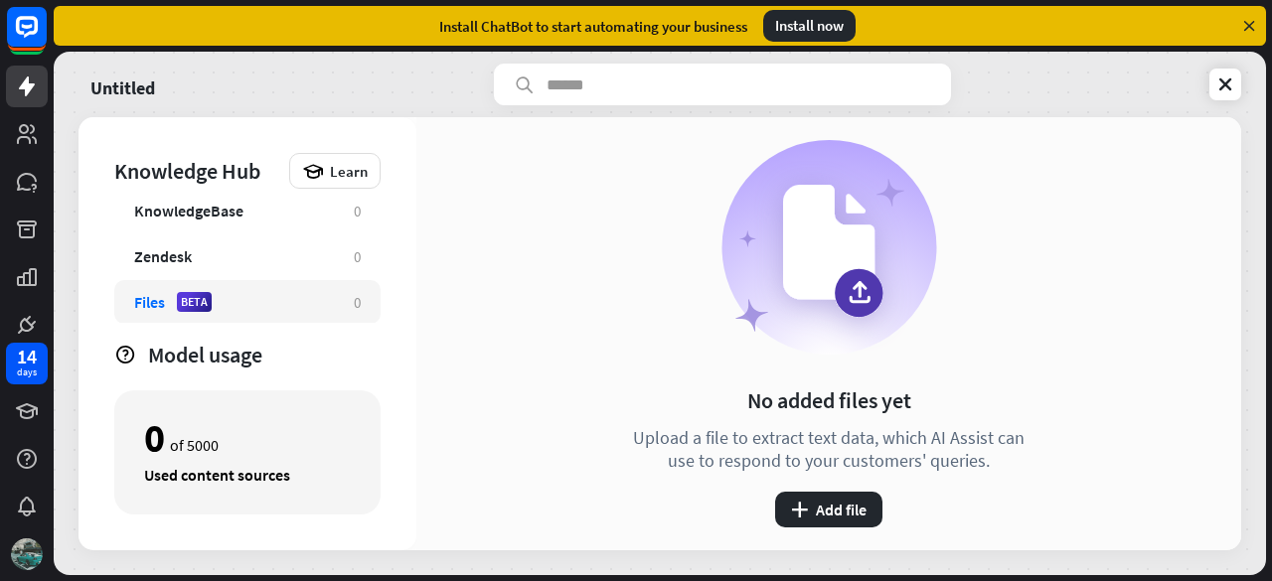
click at [1254, 25] on icon at bounding box center [1249, 26] width 18 height 18
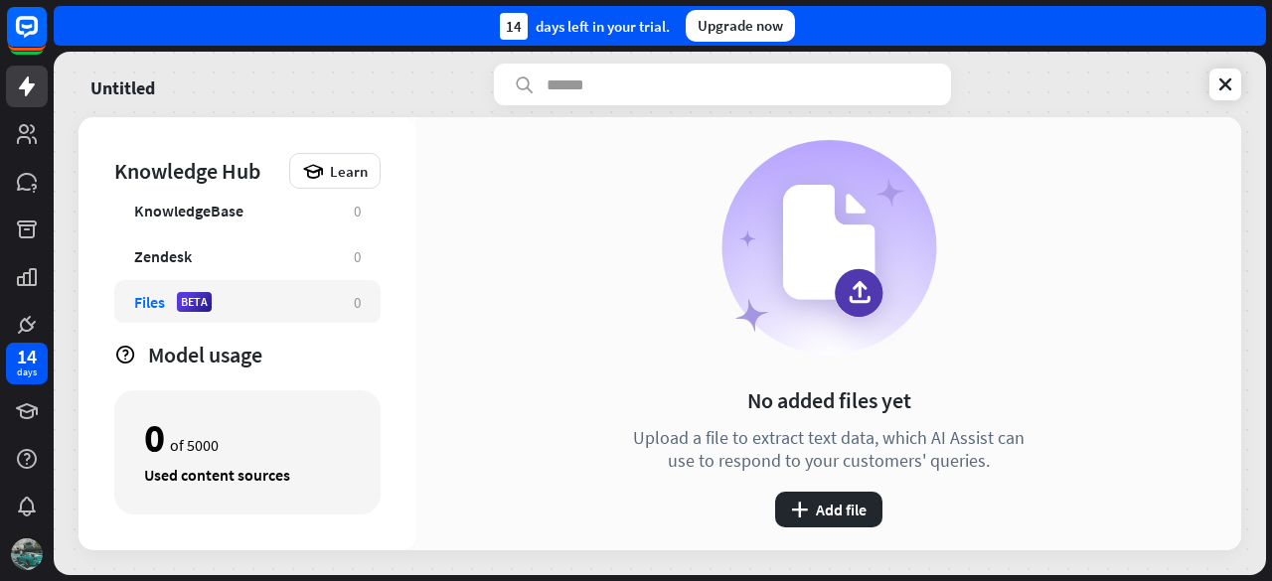
click at [1254, 25] on div "14 days left in your trial. Upgrade now" at bounding box center [660, 26] width 1212 height 40
click at [33, 31] on rect at bounding box center [27, 27] width 44 height 44
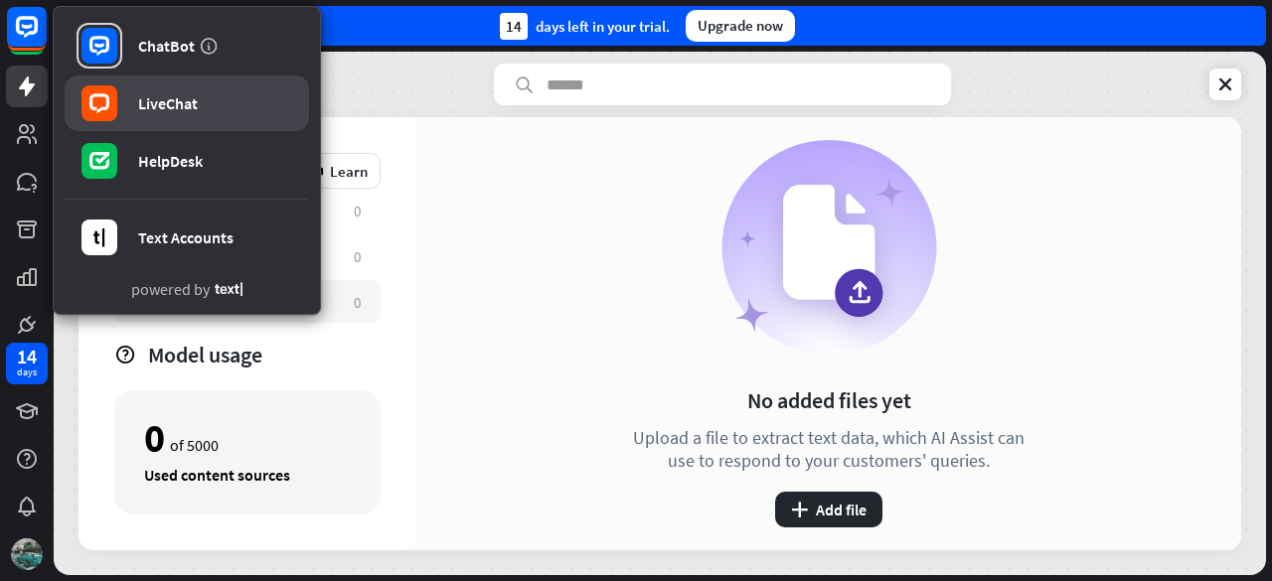
click at [154, 113] on link "LiveChat" at bounding box center [187, 103] width 244 height 56
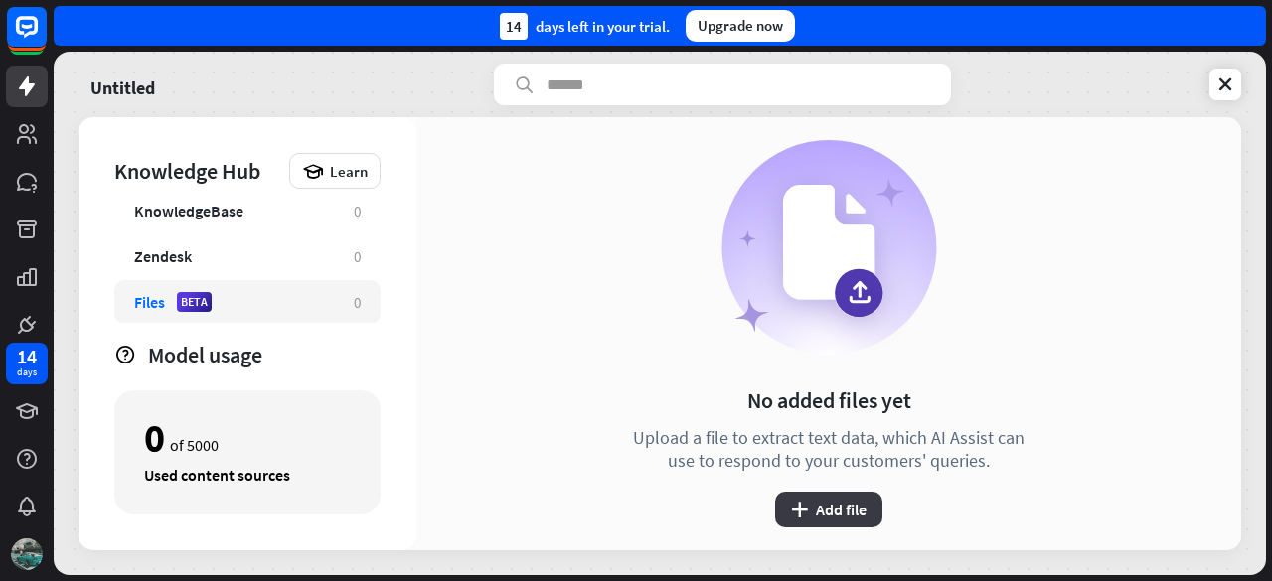
click at [805, 502] on icon "plus" at bounding box center [799, 510] width 17 height 16
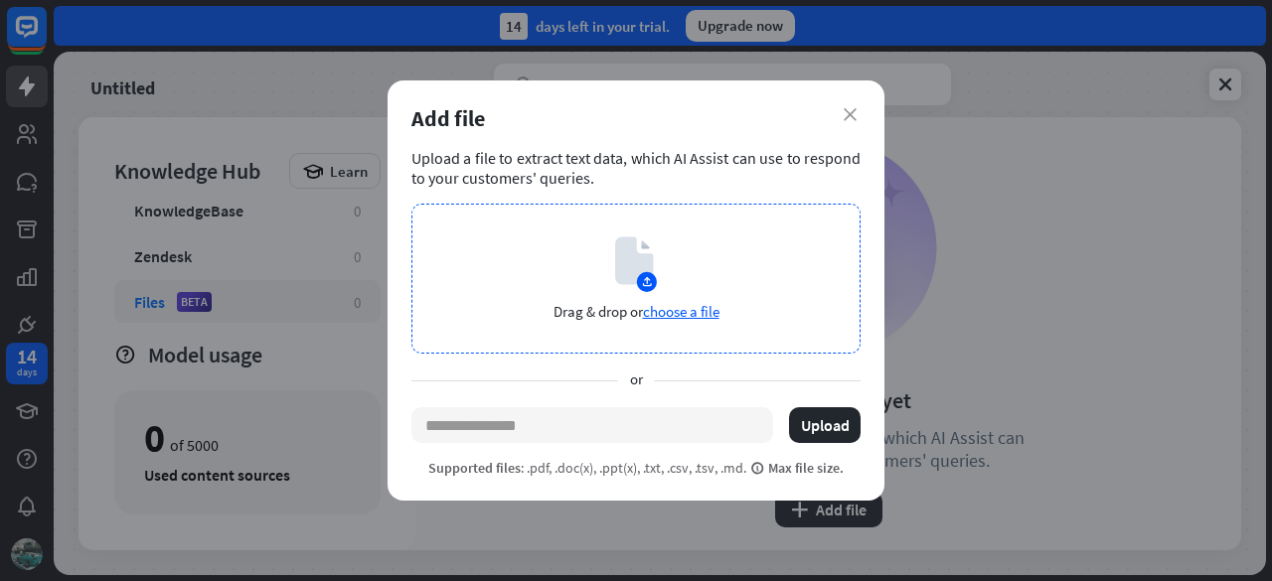
click at [689, 308] on span "choose a file" at bounding box center [681, 311] width 76 height 19
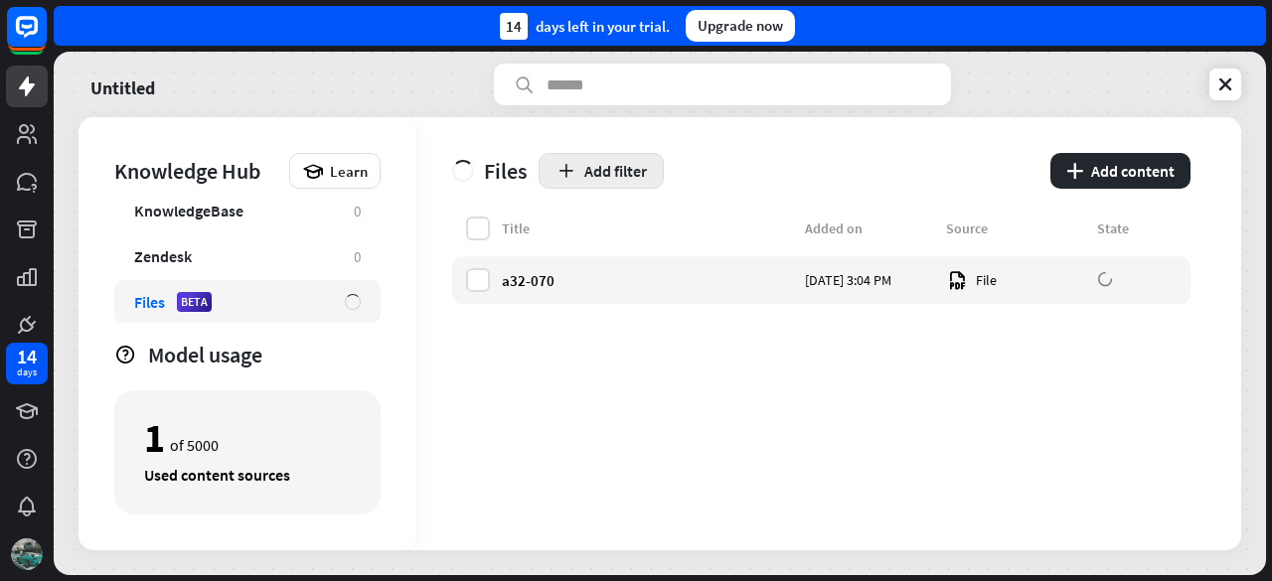
click at [614, 168] on button "Add filter" at bounding box center [600, 171] width 125 height 36
click at [632, 224] on div "globe Status" at bounding box center [612, 221] width 84 height 36
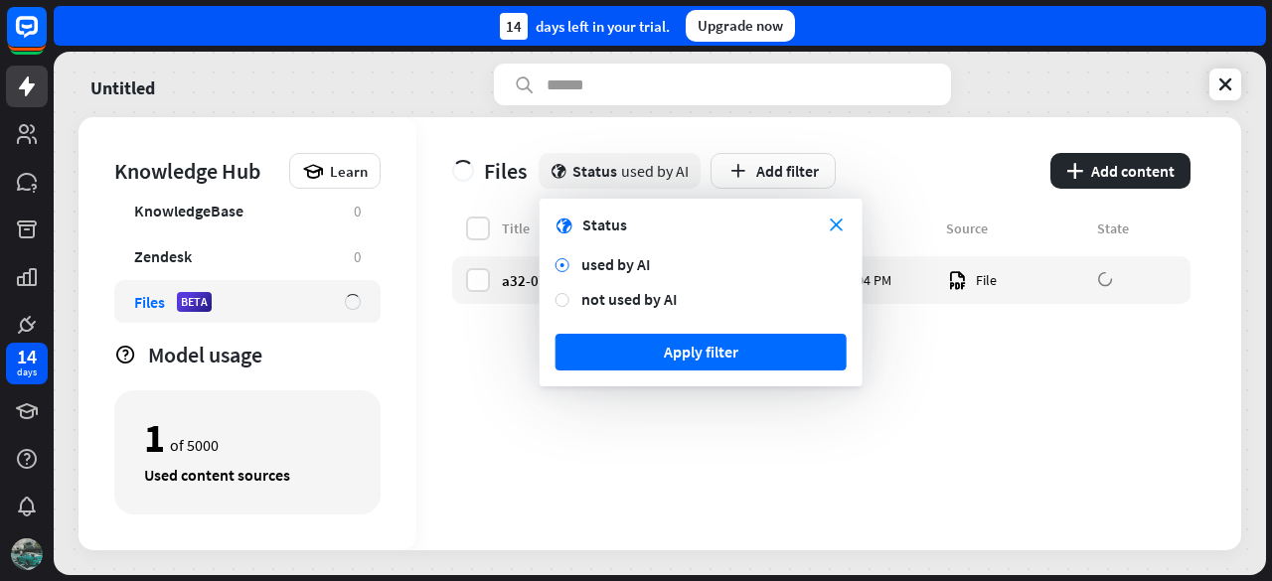
click at [632, 418] on div "Title Added on Source State a32-070 [DATE] 3:04 PM File" at bounding box center [821, 384] width 738 height 334
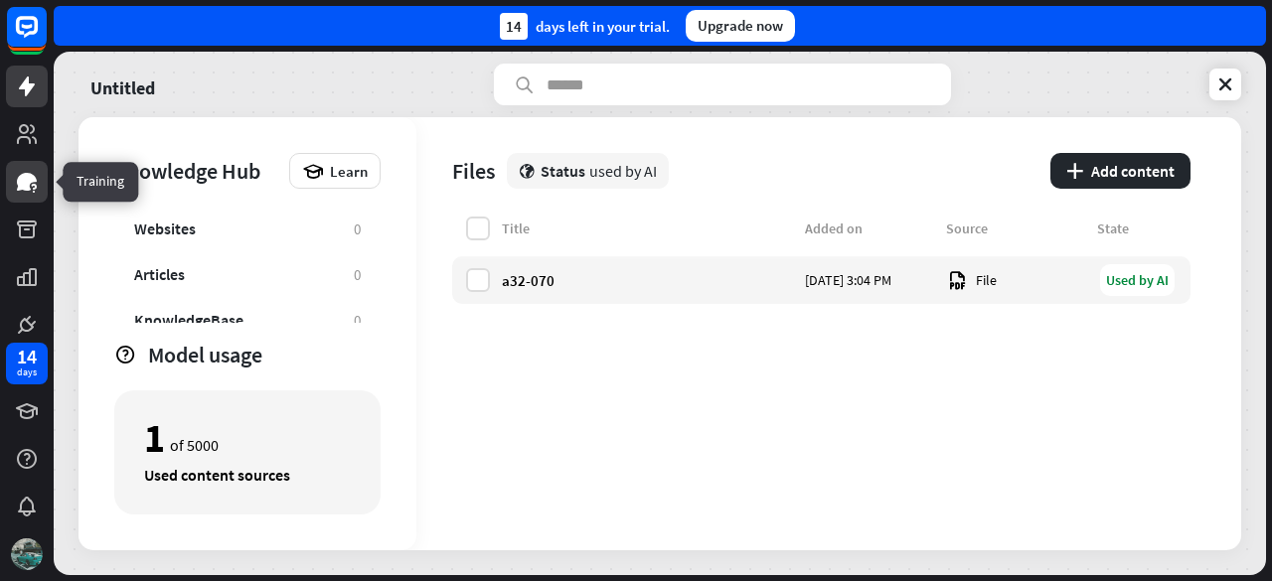
click at [32, 195] on link at bounding box center [27, 182] width 42 height 42
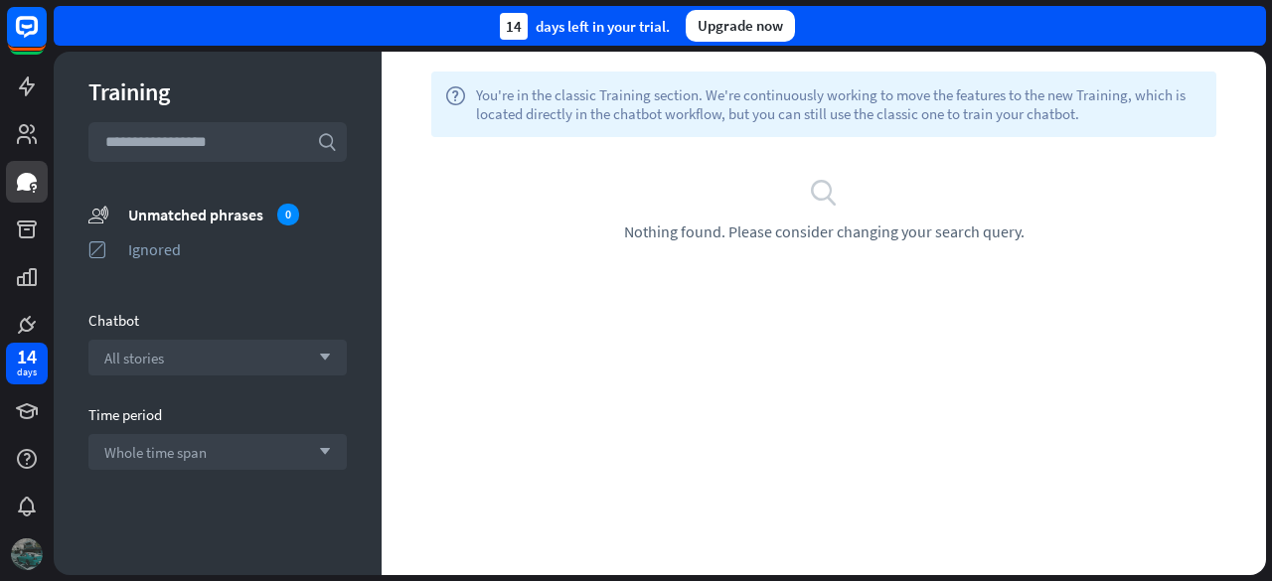
click at [18, 550] on img at bounding box center [27, 554] width 32 height 32
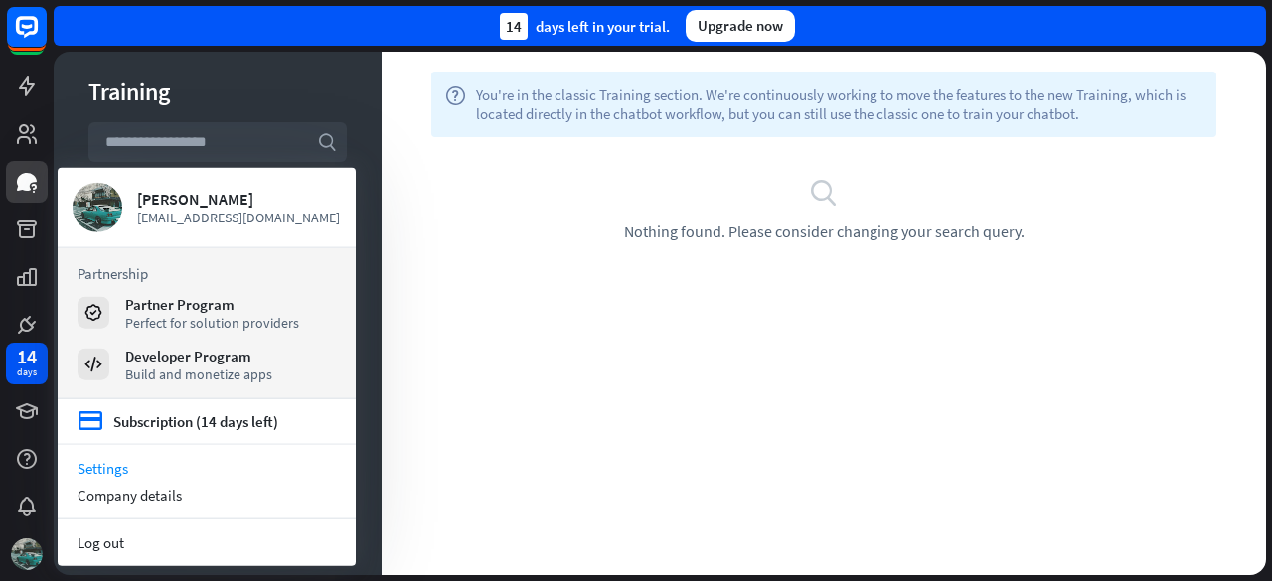
click at [117, 470] on link "Settings" at bounding box center [207, 468] width 298 height 27
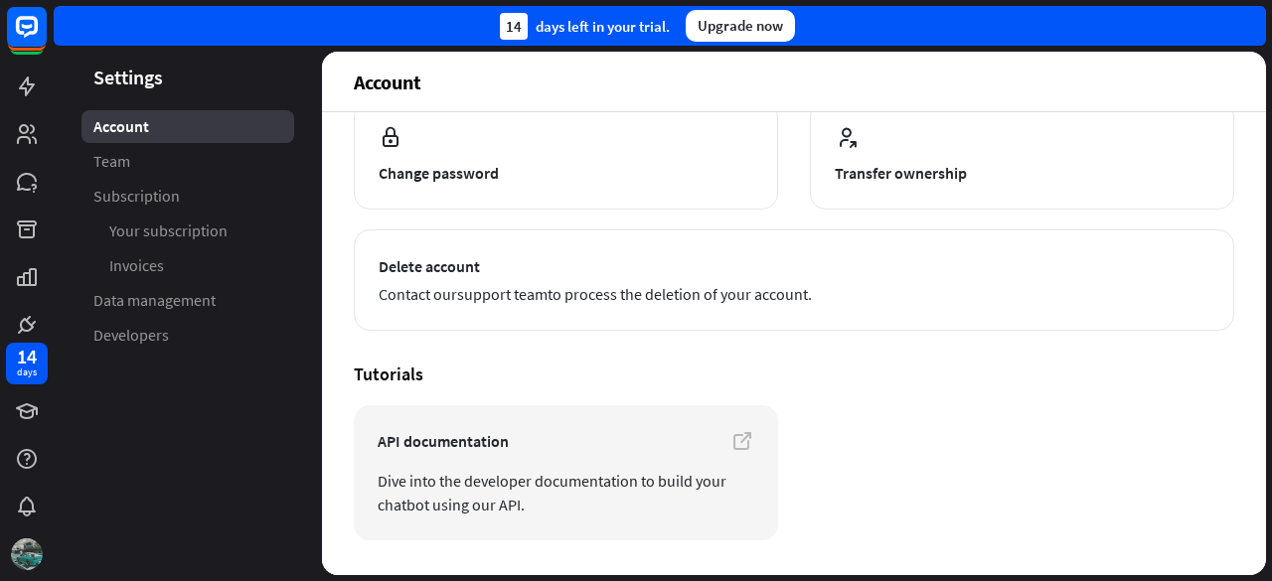
scroll to position [245, 0]
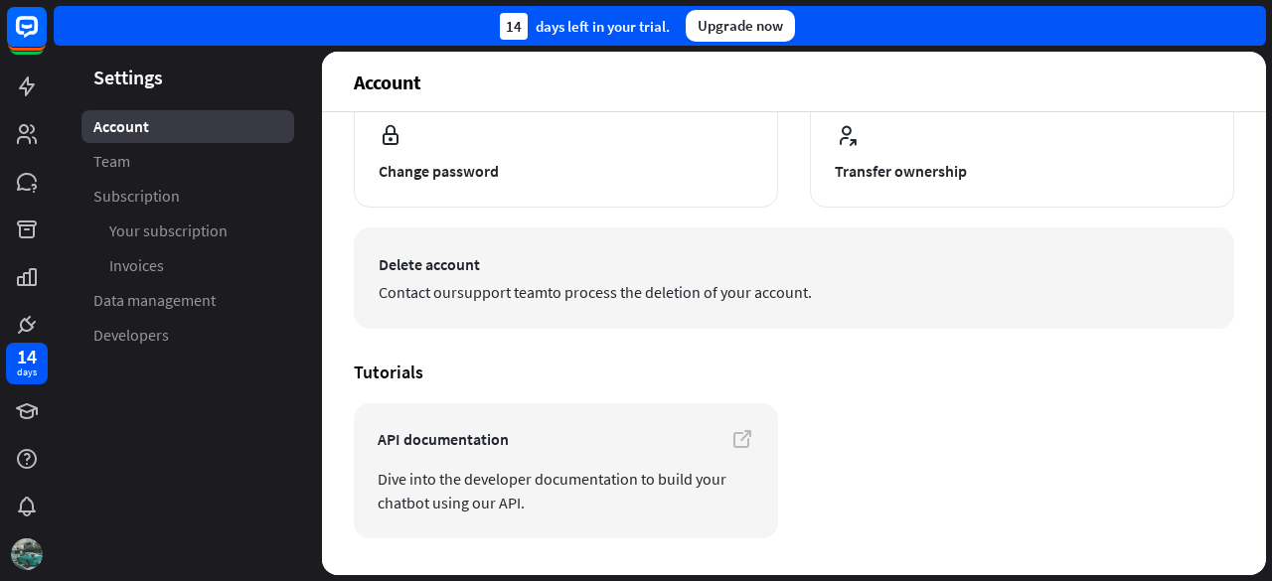
click at [419, 258] on span "Delete account" at bounding box center [793, 264] width 830 height 24
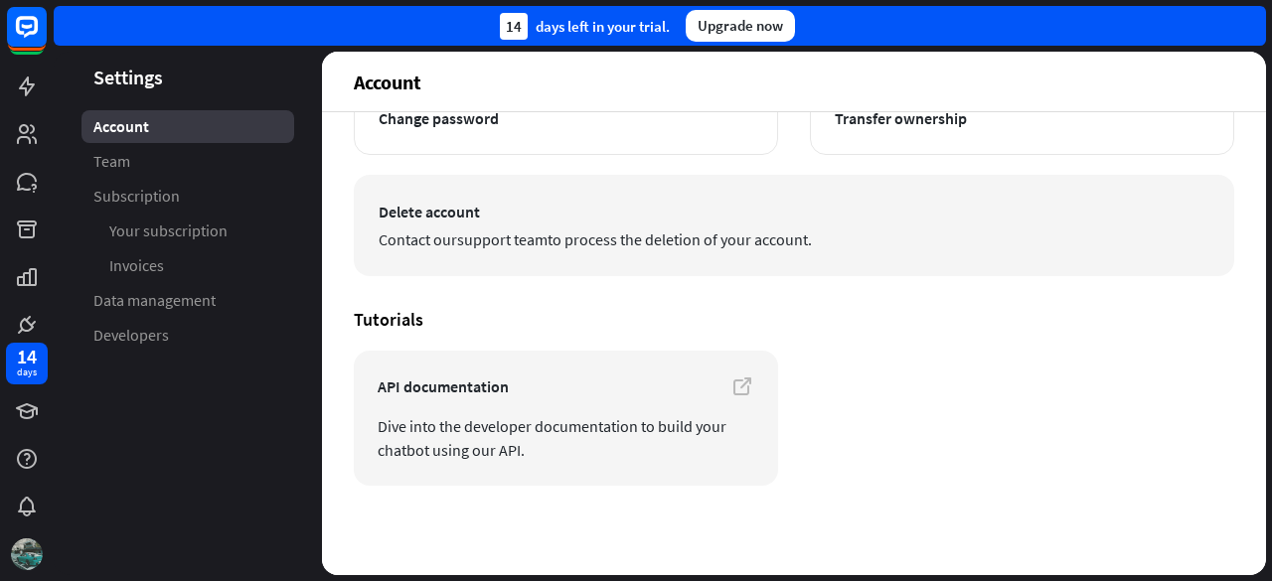
click at [502, 253] on button "Delete account Contact our support team to process the deletion of your account." at bounding box center [794, 225] width 880 height 101
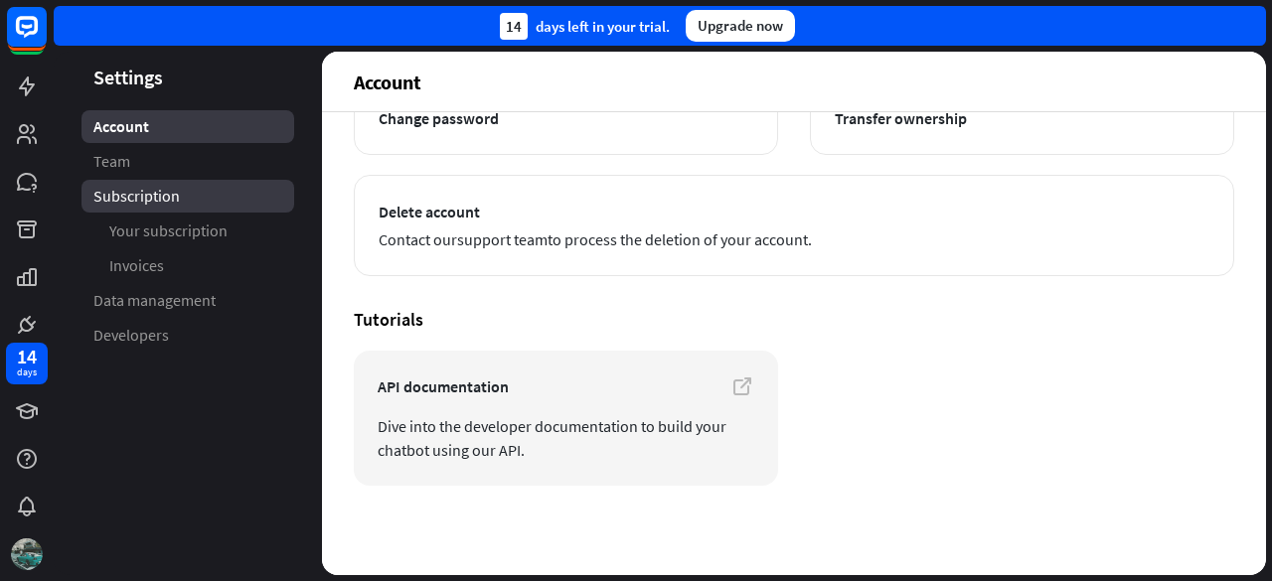
click at [201, 198] on link "Subscription" at bounding box center [187, 196] width 213 height 33
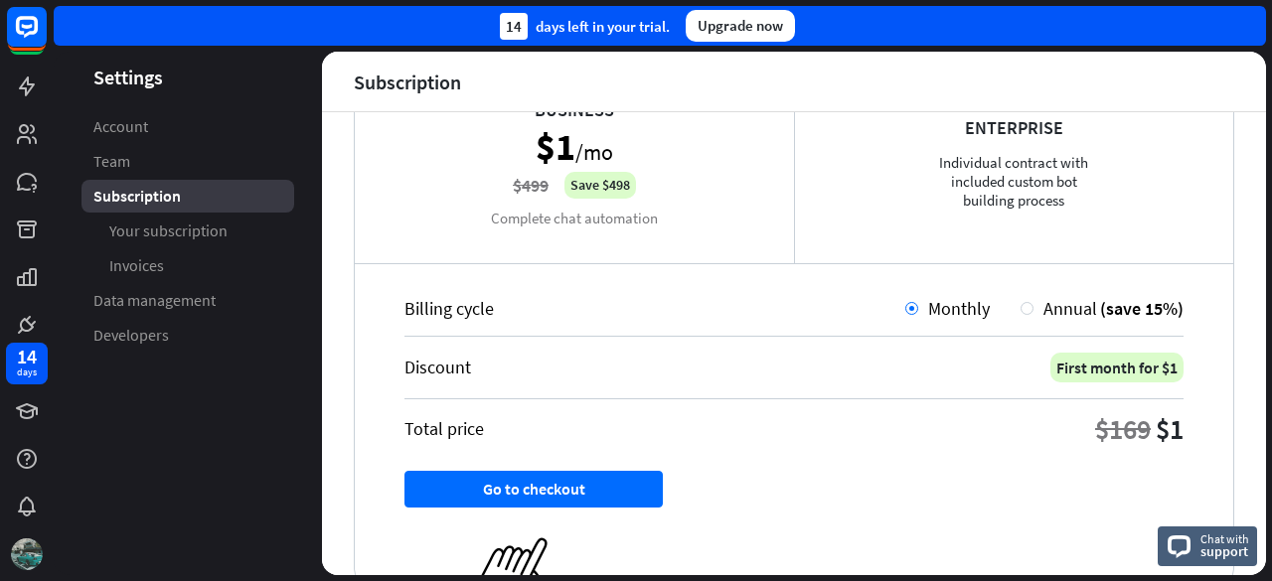
scroll to position [455, 0]
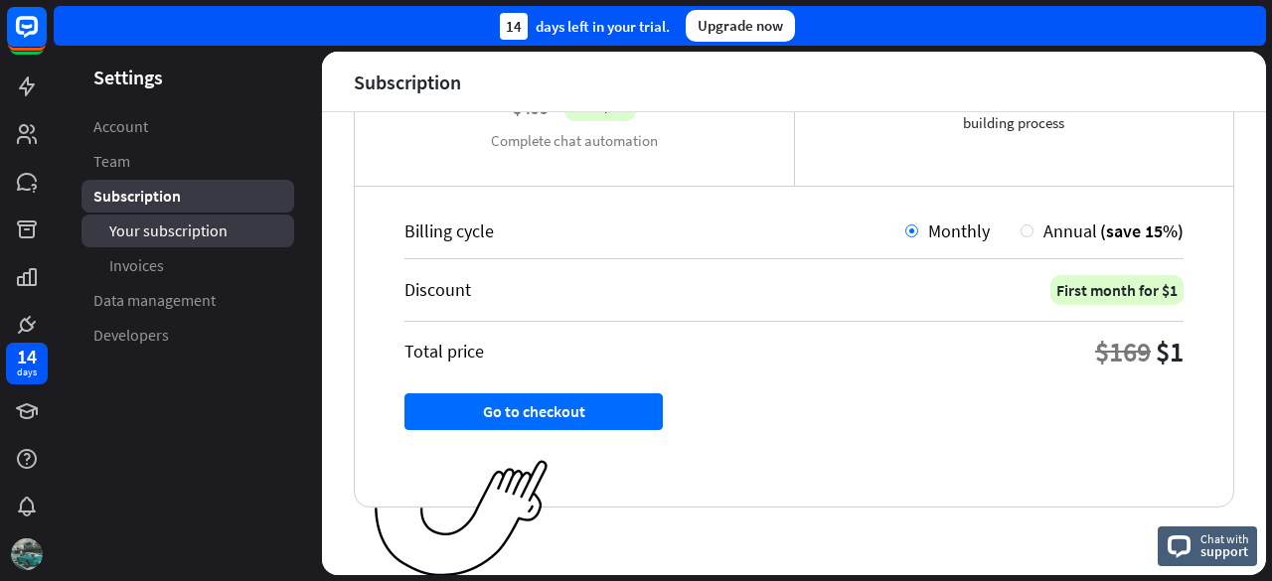
click at [157, 226] on span "Your subscription" at bounding box center [168, 231] width 118 height 21
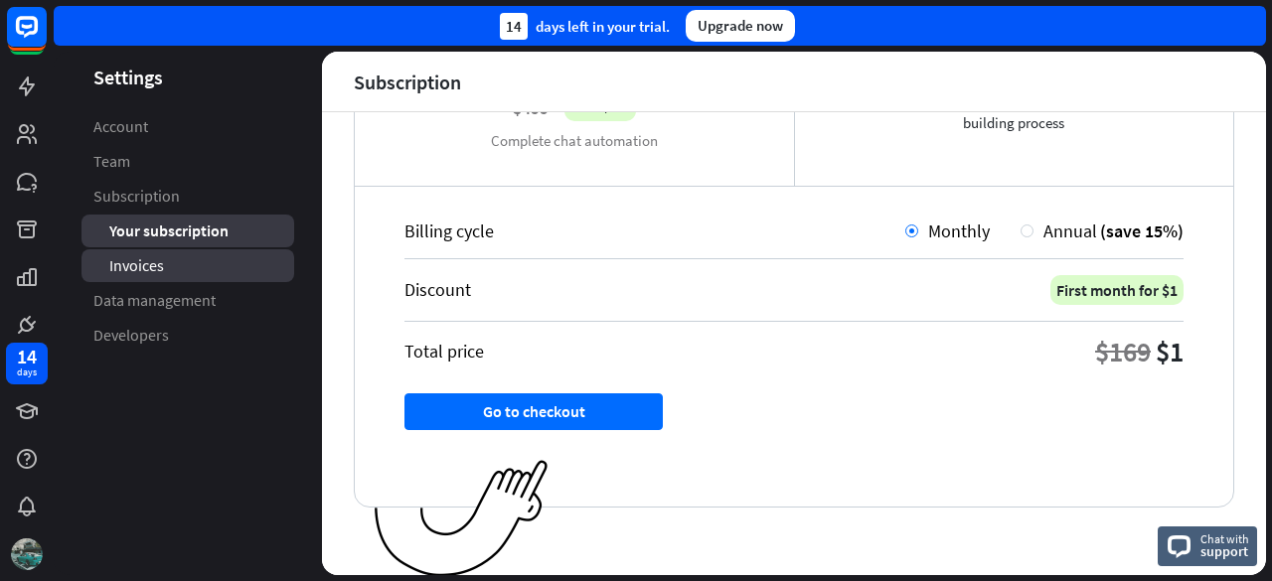
click at [159, 259] on span "Invoices" at bounding box center [136, 265] width 55 height 21
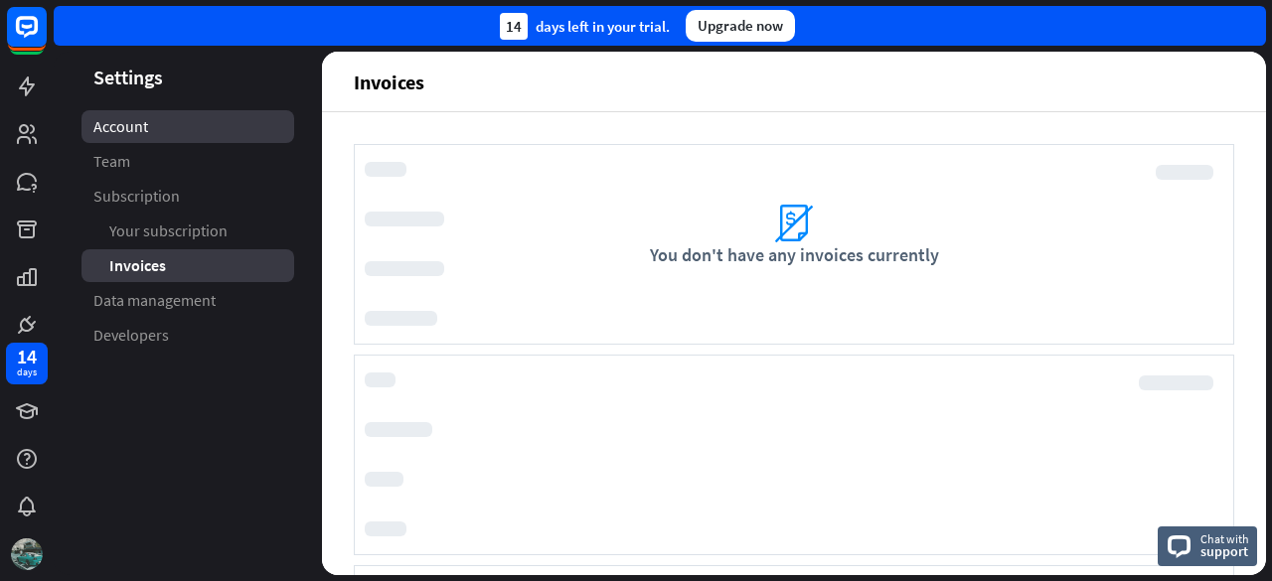
click at [125, 126] on span "Account" at bounding box center [120, 126] width 55 height 21
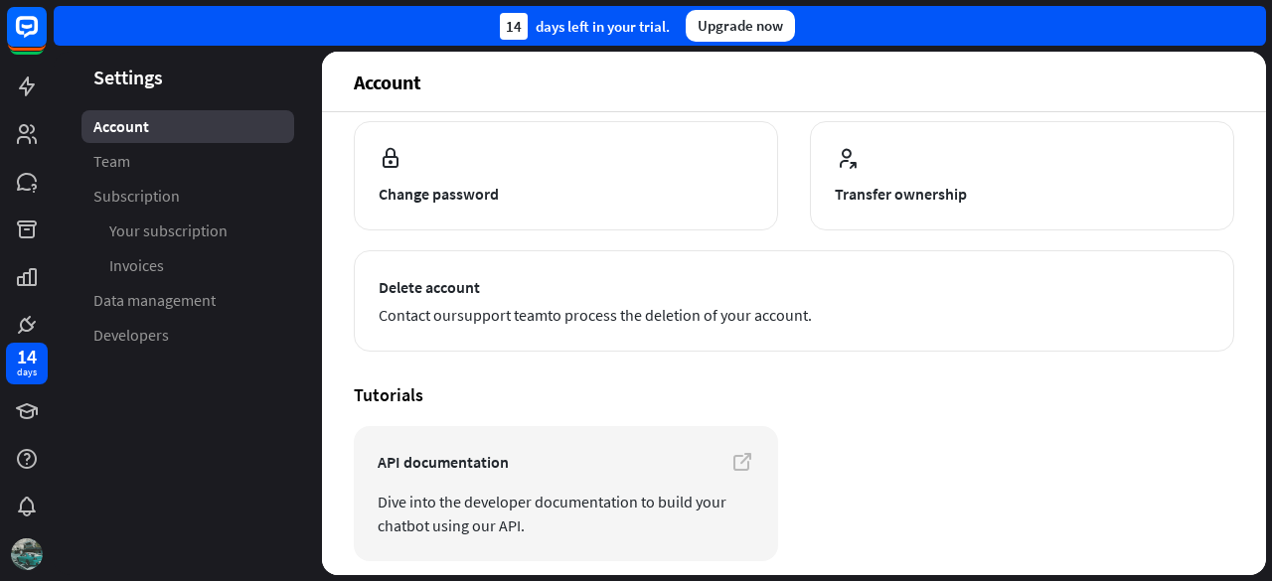
scroll to position [227, 0]
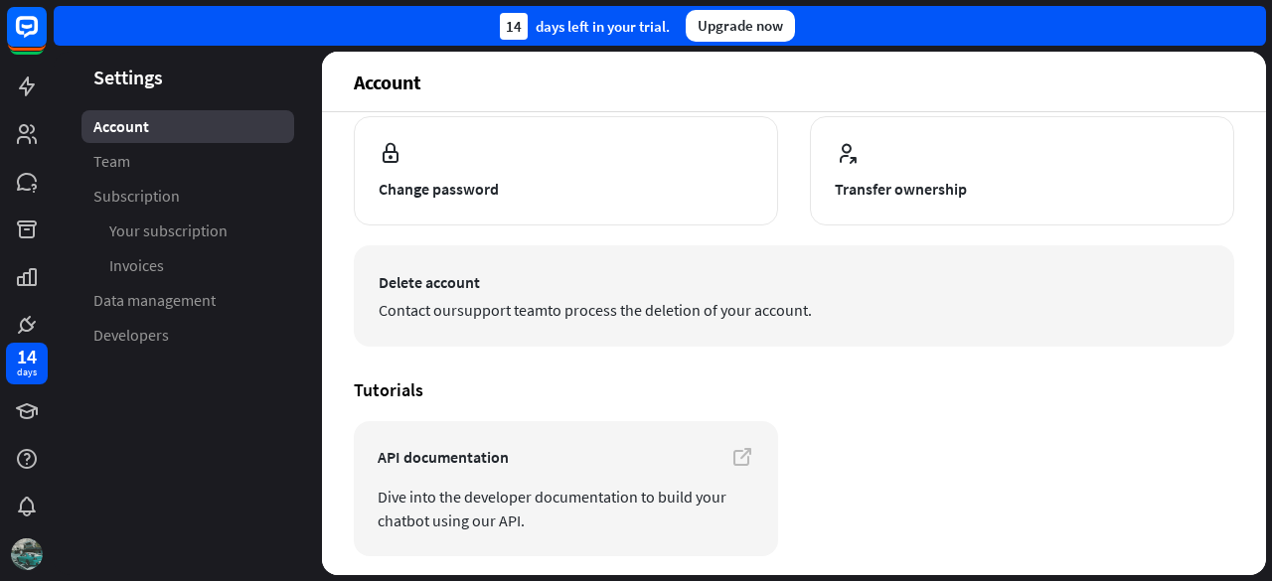
click at [481, 295] on button "Delete account Contact our support team to process the deletion of your account." at bounding box center [794, 295] width 880 height 101
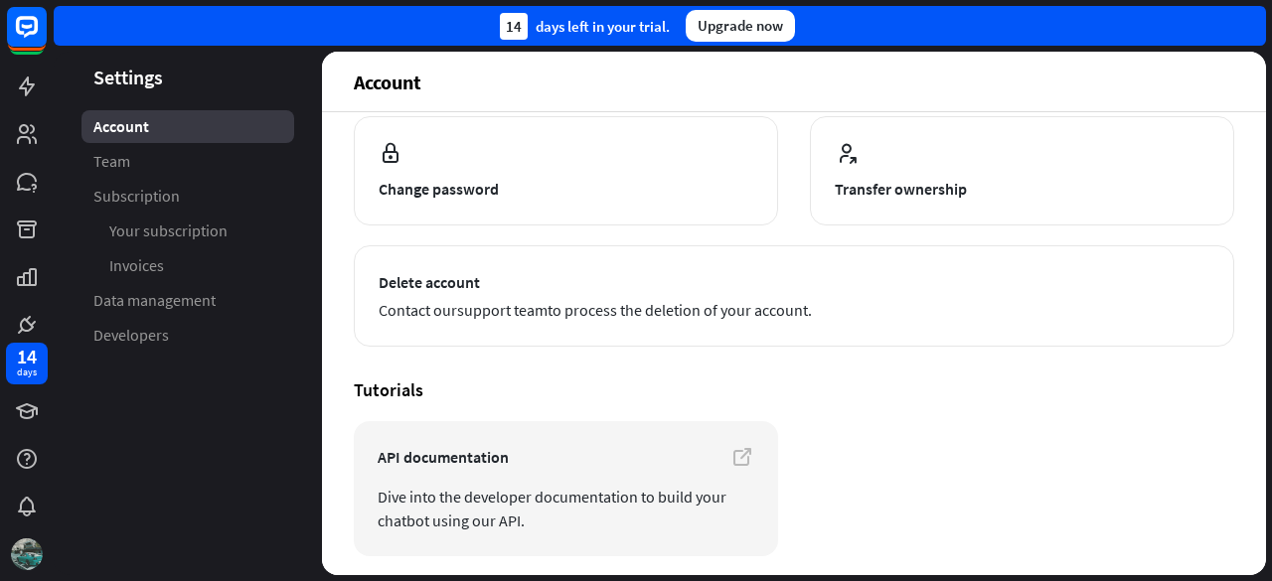
click at [906, 236] on article "**********" at bounding box center [794, 187] width 880 height 319
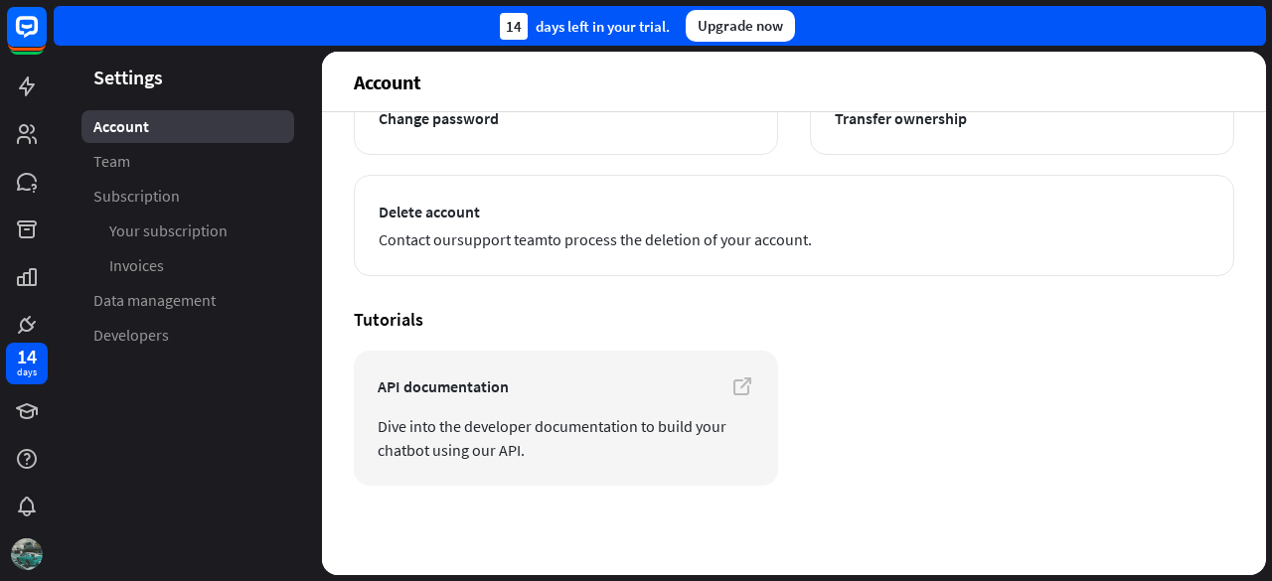
scroll to position [298, 0]
click at [21, 459] on icon at bounding box center [27, 459] width 20 height 20
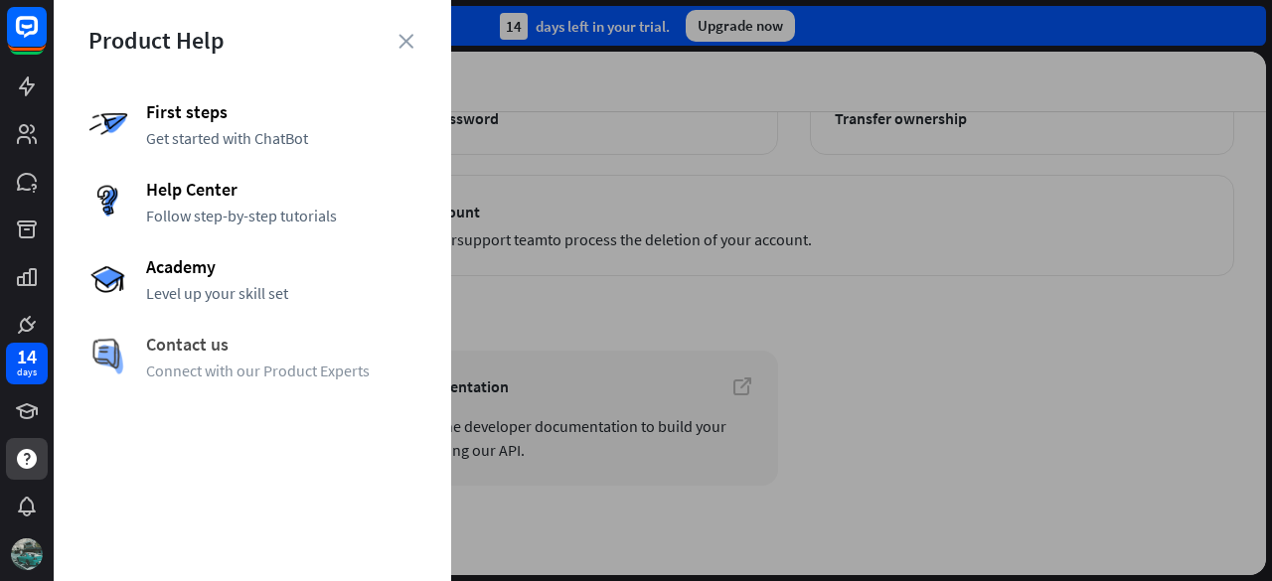
click at [240, 365] on span "Connect with our Product Experts" at bounding box center [281, 371] width 270 height 20
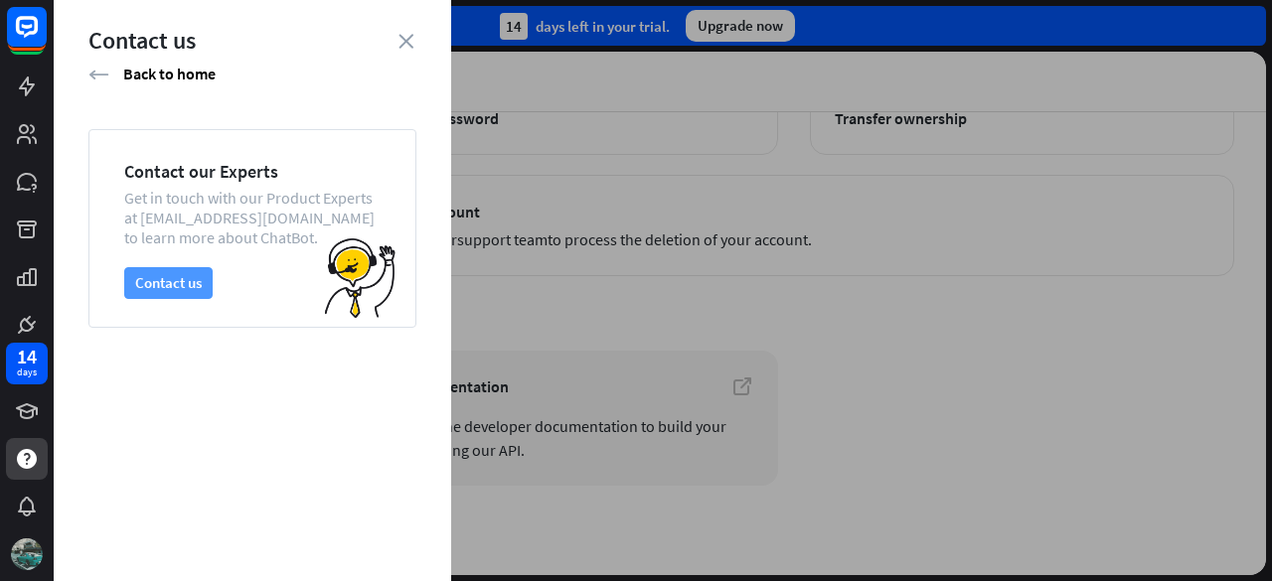
click at [189, 275] on button "Contact us" at bounding box center [168, 283] width 88 height 32
